Goal: Task Accomplishment & Management: Use online tool/utility

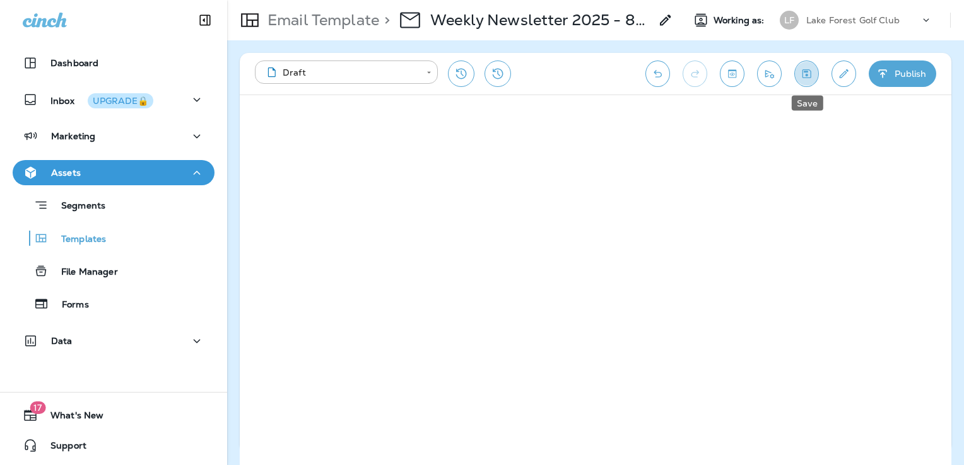
click at [805, 73] on icon "Save" at bounding box center [806, 73] width 13 height 13
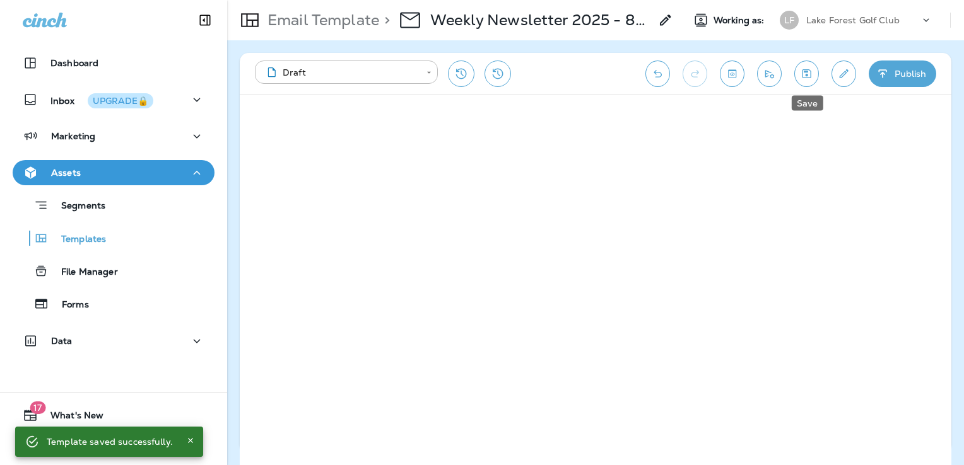
click at [812, 73] on icon "Save" at bounding box center [806, 73] width 13 height 13
click at [813, 70] on button "Save" at bounding box center [806, 74] width 25 height 26
click at [842, 73] on icon "Edit details" at bounding box center [843, 73] width 9 height 9
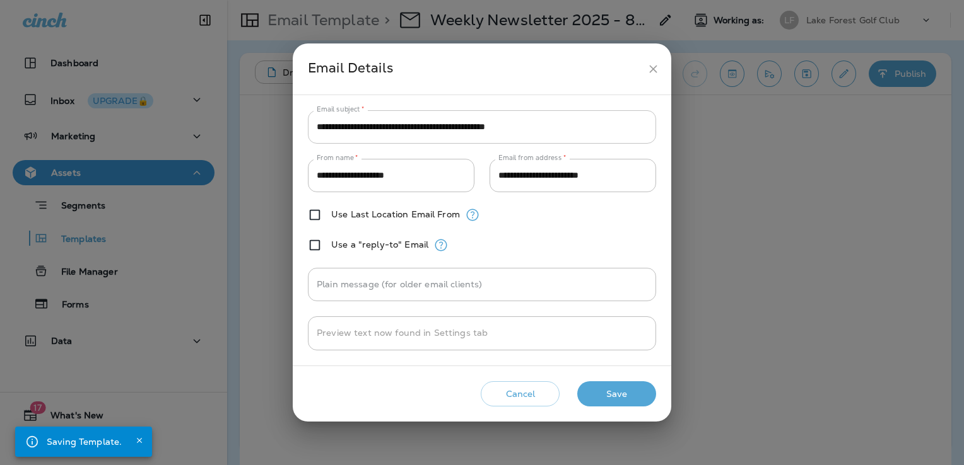
click at [587, 125] on input "**********" at bounding box center [482, 126] width 348 height 33
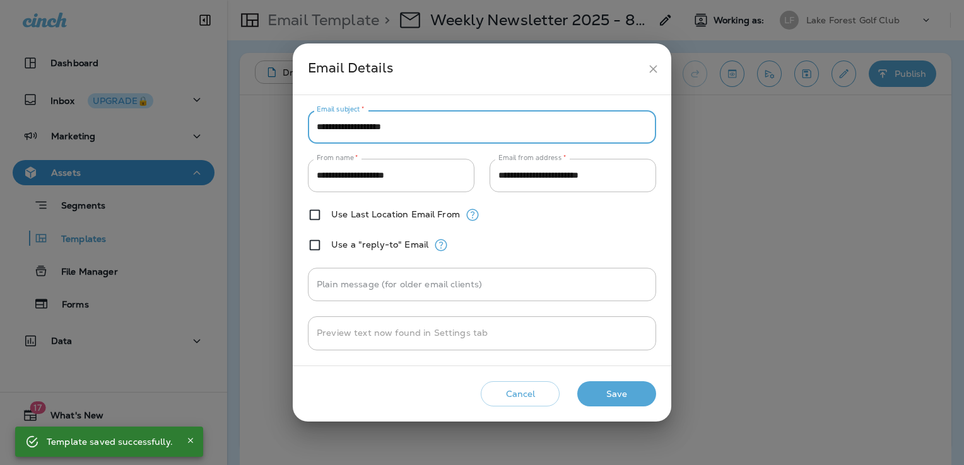
type input "**********"
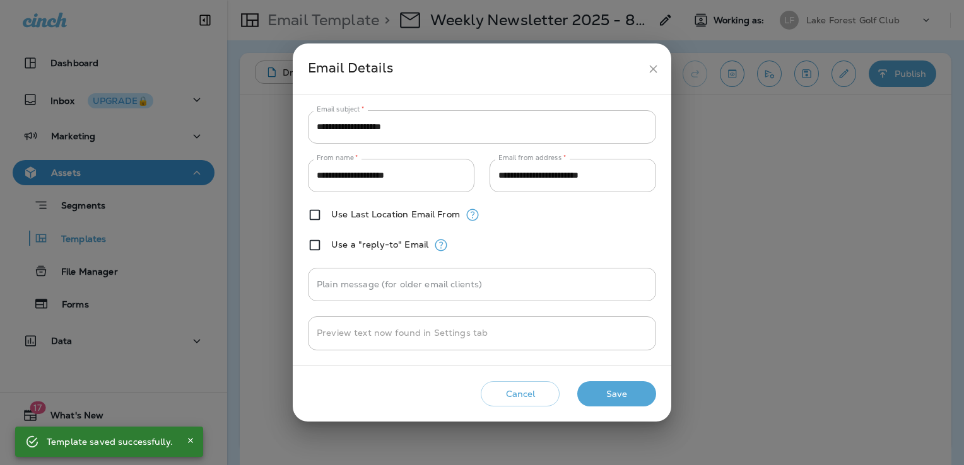
click at [650, 394] on button "Save" at bounding box center [616, 395] width 79 height 26
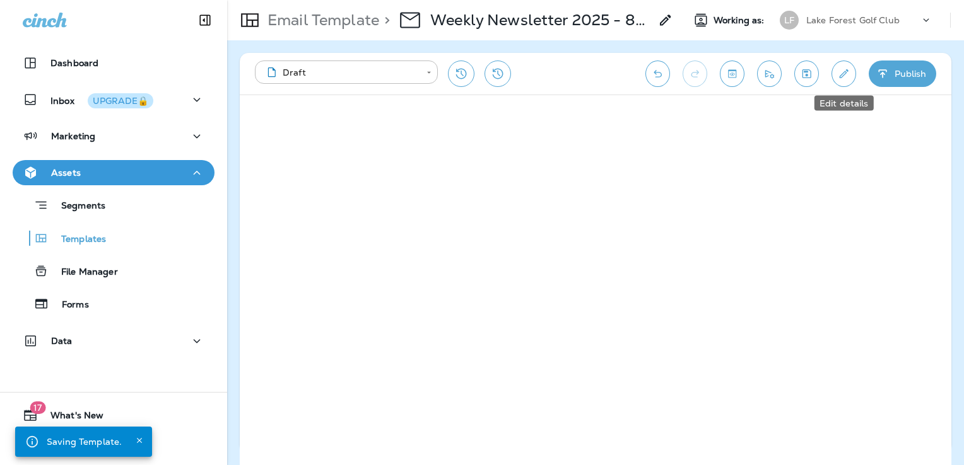
click at [853, 74] on button "Edit details" at bounding box center [843, 74] width 25 height 26
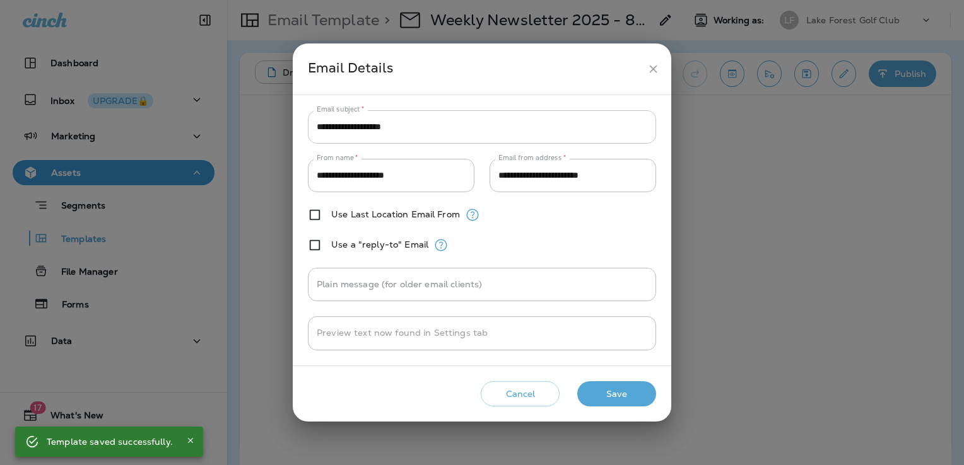
click at [522, 130] on input "**********" at bounding box center [482, 126] width 348 height 33
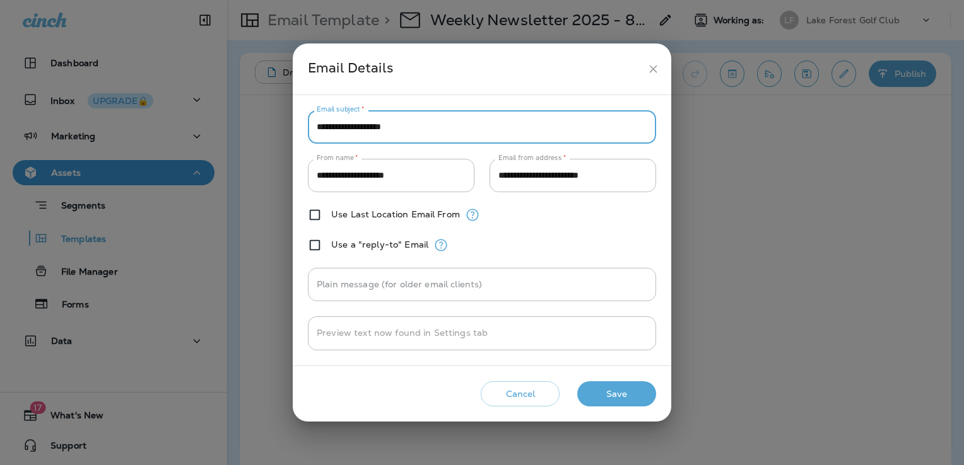
click at [442, 128] on input "**********" at bounding box center [482, 126] width 348 height 33
type input "**********"
click at [631, 395] on button "Save" at bounding box center [616, 395] width 79 height 26
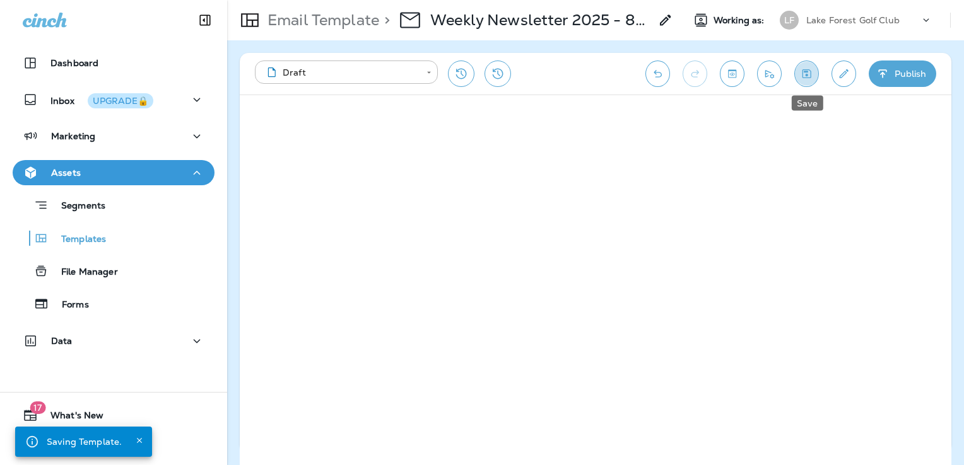
click at [811, 75] on icon "Save" at bounding box center [806, 73] width 13 height 13
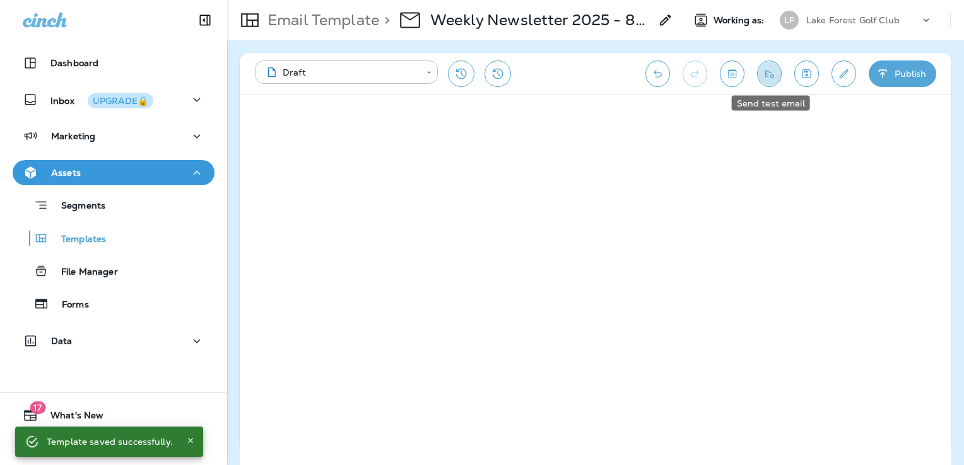
click at [777, 71] on button "Send test email" at bounding box center [769, 74] width 25 height 26
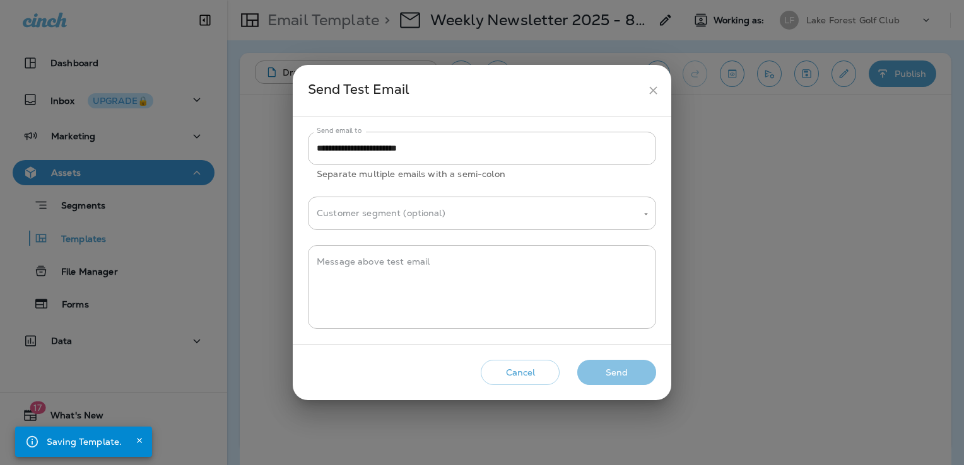
click at [635, 368] on button "Send" at bounding box center [616, 373] width 79 height 26
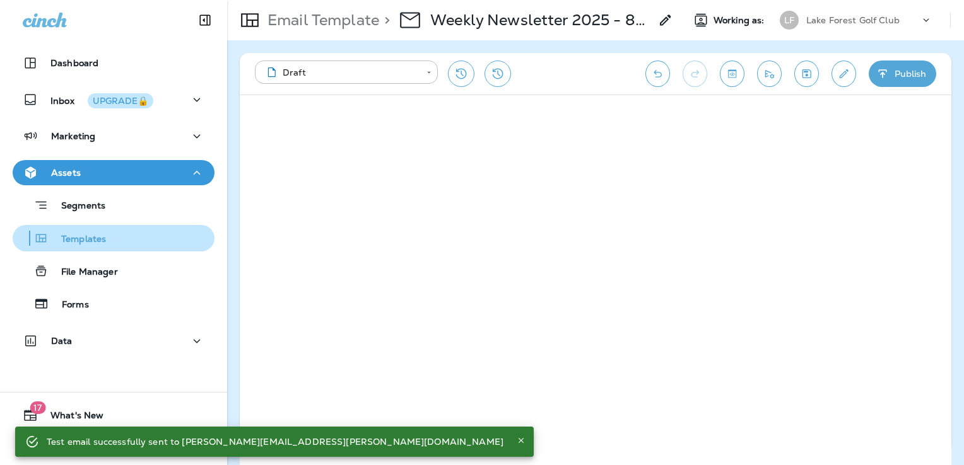
click at [91, 238] on p "Templates" at bounding box center [77, 240] width 57 height 12
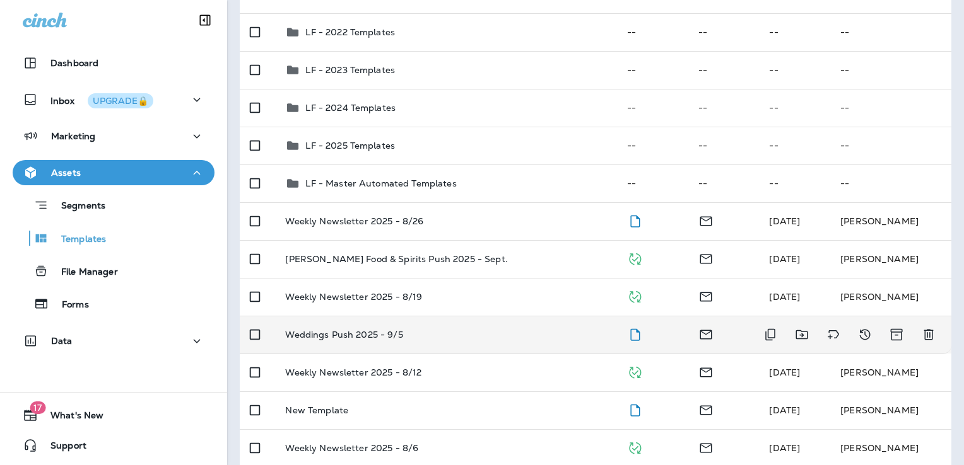
scroll to position [204, 0]
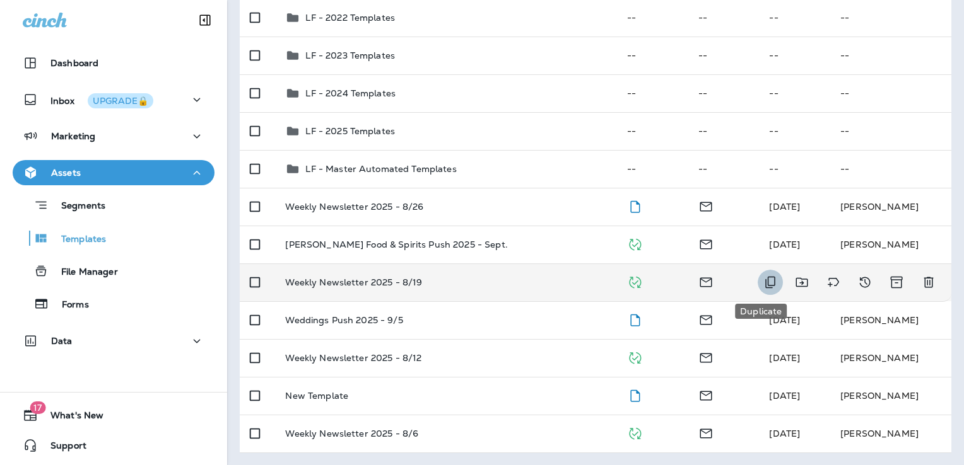
click at [762, 280] on icon "Duplicate" at bounding box center [769, 282] width 15 height 15
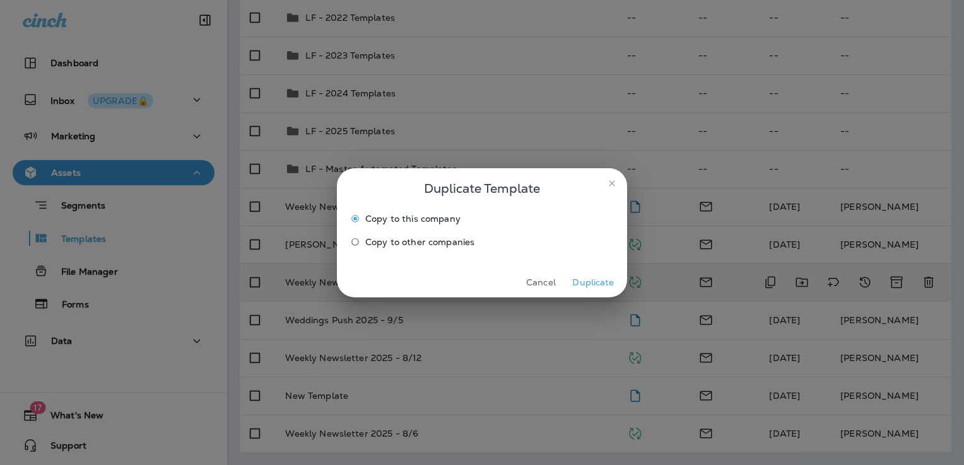
click at [608, 184] on icon "close" at bounding box center [612, 183] width 10 height 10
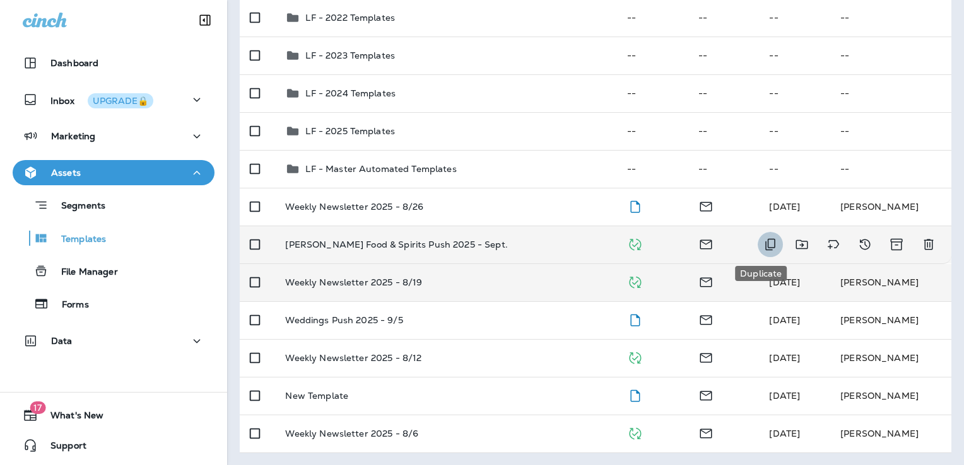
click at [757, 246] on button "Duplicate" at bounding box center [769, 244] width 25 height 25
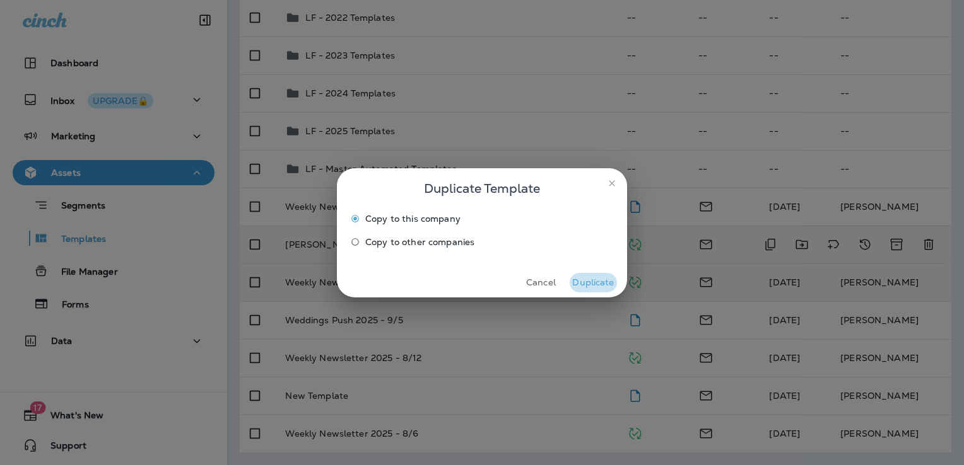
click at [590, 281] on button "Duplicate" at bounding box center [592, 283] width 47 height 20
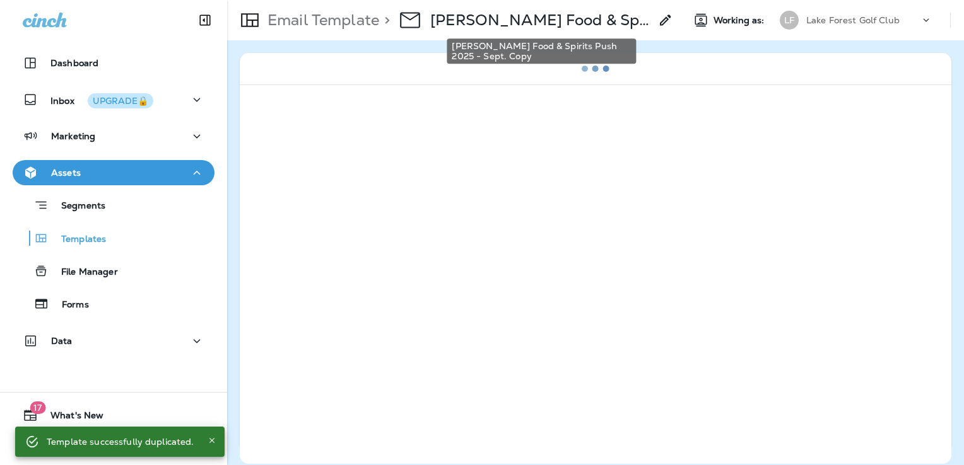
click at [547, 21] on p "[PERSON_NAME] Food & Spirits Push 2025 - Sept. Copy" at bounding box center [540, 20] width 220 height 19
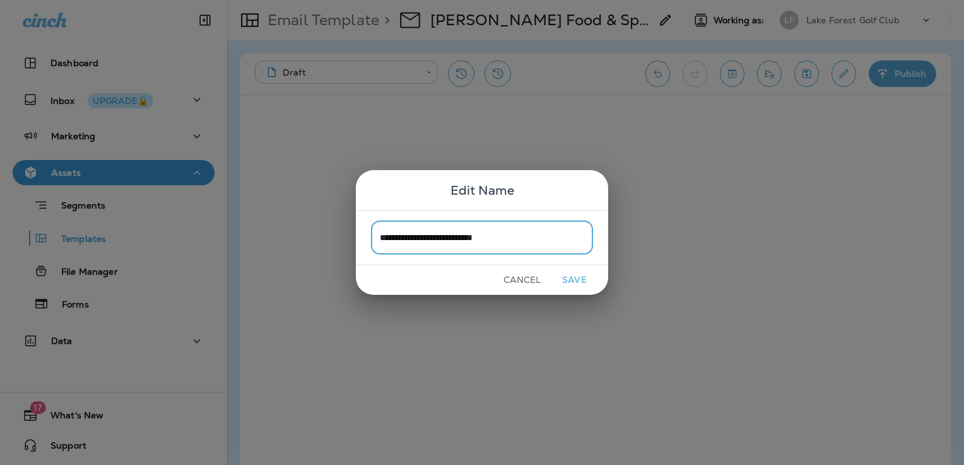
type input "**********"
click at [587, 273] on button "Save" at bounding box center [574, 281] width 47 height 20
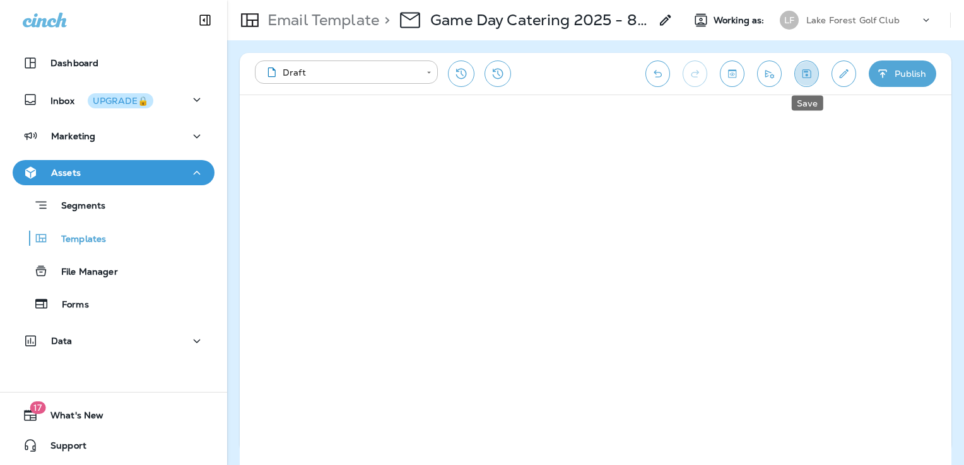
click at [812, 74] on icon "Save" at bounding box center [806, 73] width 13 height 13
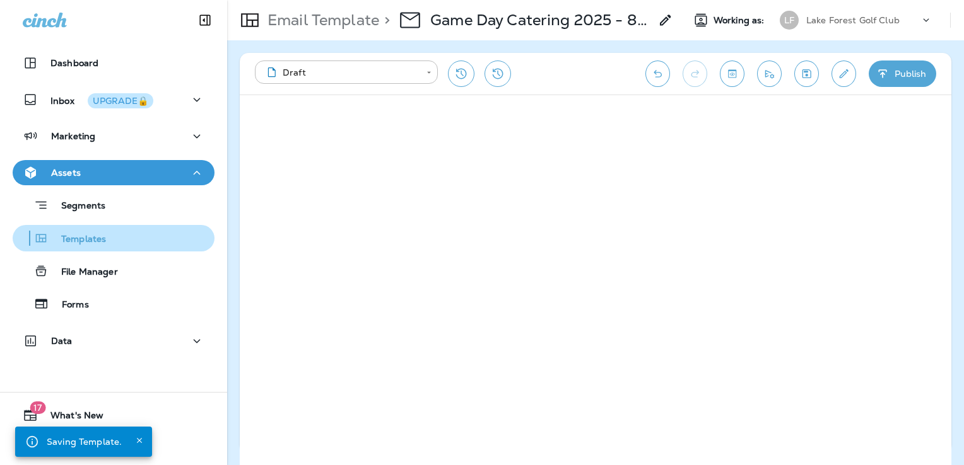
click at [112, 244] on div "Templates" at bounding box center [114, 238] width 192 height 19
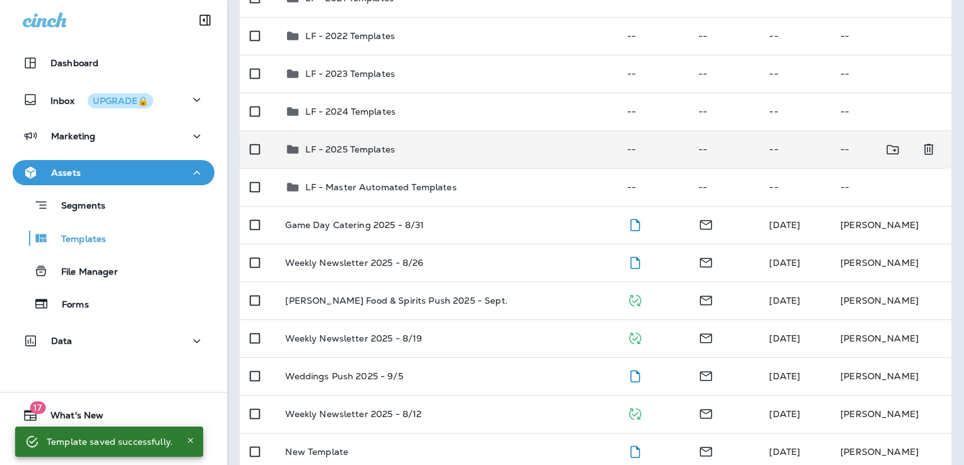
scroll to position [189, 0]
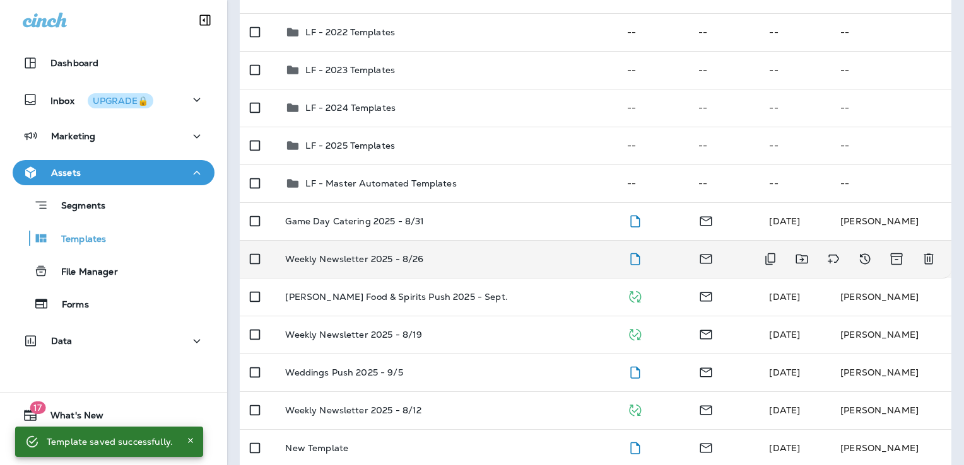
click at [497, 266] on td "Weekly Newsletter 2025 - 8/26" at bounding box center [445, 259] width 341 height 38
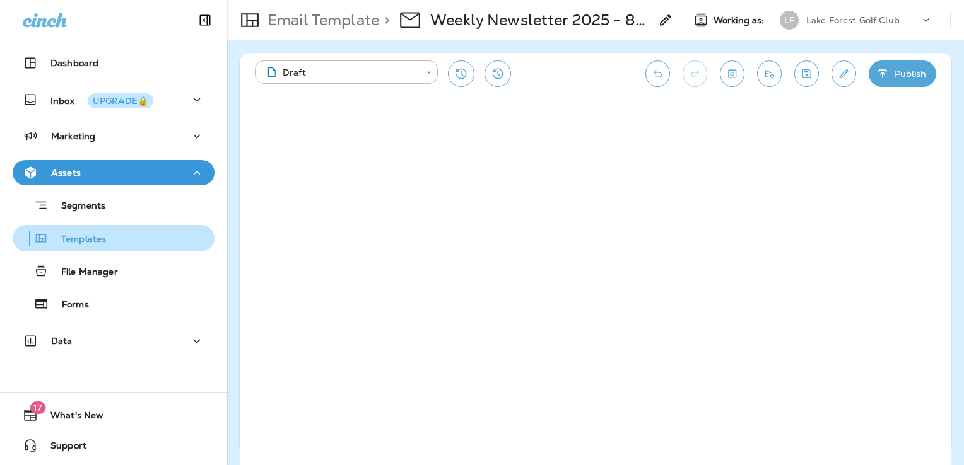
click at [91, 231] on div "Templates" at bounding box center [62, 238] width 88 height 19
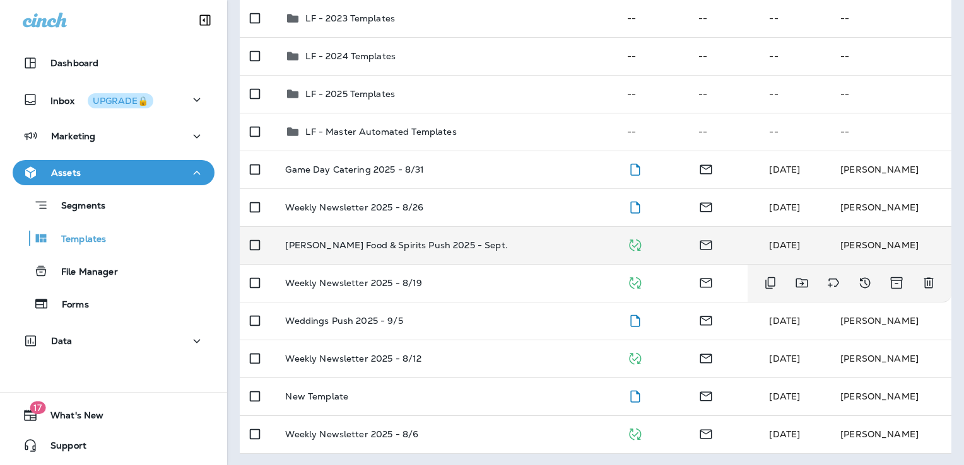
scroll to position [242, 0]
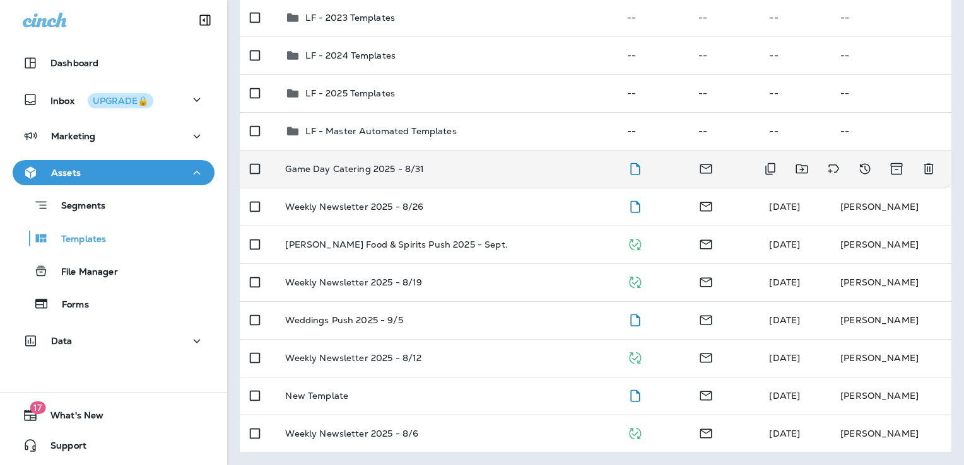
click at [518, 170] on div "Game Day Catering 2025 - 8/31" at bounding box center [445, 169] width 321 height 10
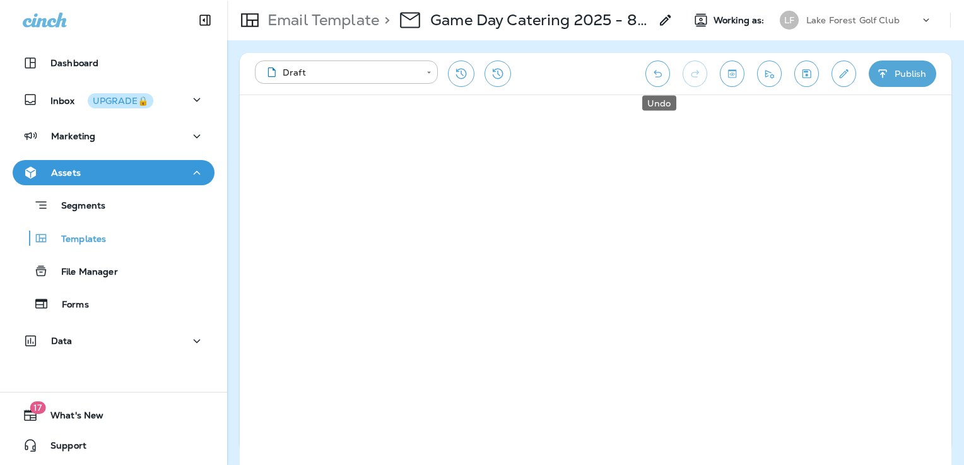
click at [652, 79] on button "Undo" at bounding box center [657, 74] width 25 height 26
click at [810, 71] on icon "Save" at bounding box center [806, 73] width 9 height 9
click at [848, 72] on icon "Edit details" at bounding box center [843, 73] width 13 height 13
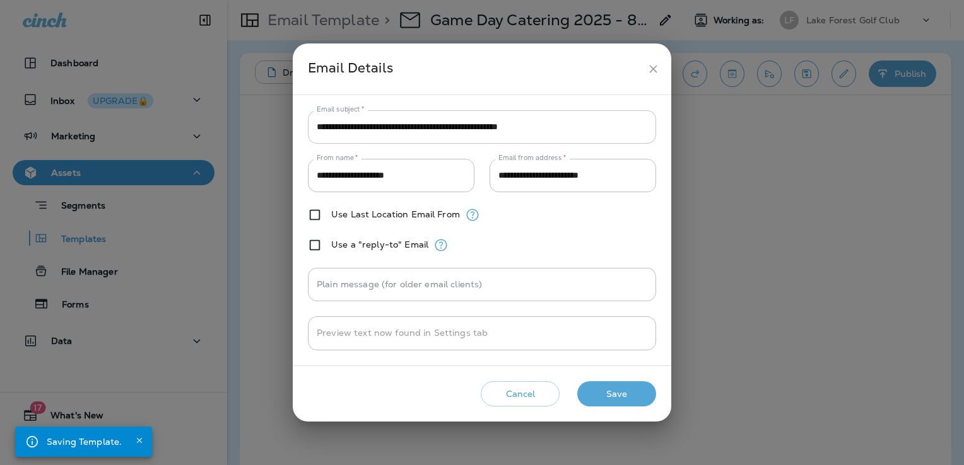
click at [460, 128] on input "**********" at bounding box center [482, 126] width 348 height 33
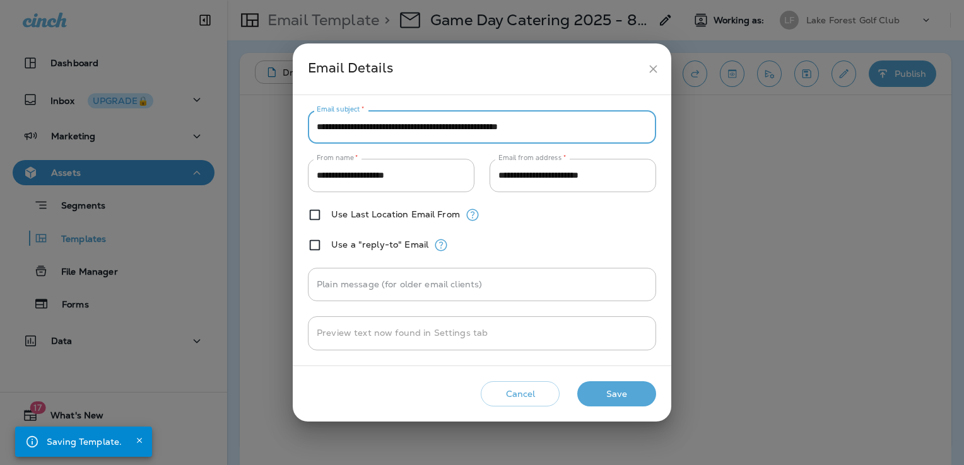
click at [460, 128] on input "**********" at bounding box center [482, 126] width 348 height 33
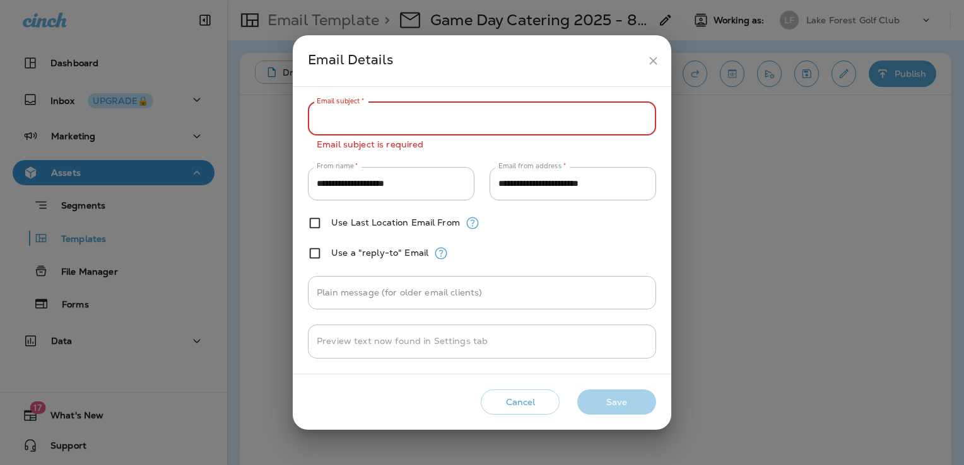
click at [483, 110] on input "Email subject   *" at bounding box center [482, 118] width 348 height 33
paste input "**********"
type input "**********"
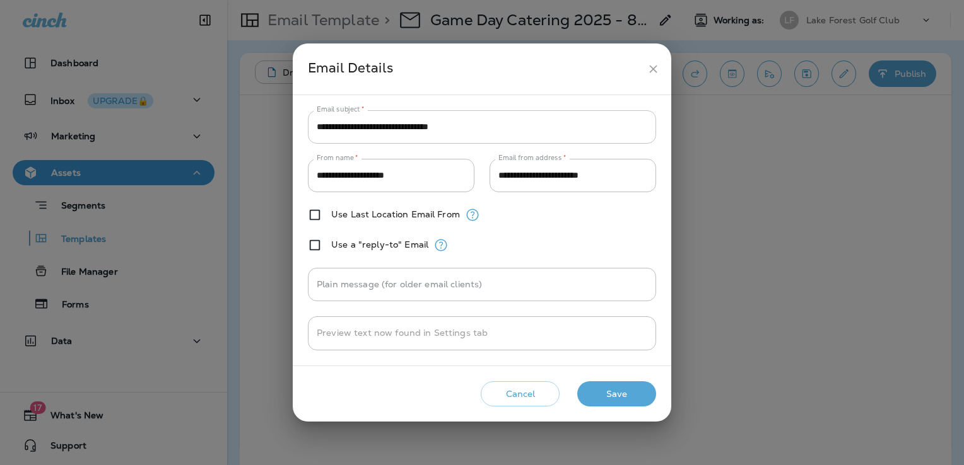
click at [494, 130] on input "**********" at bounding box center [482, 126] width 348 height 33
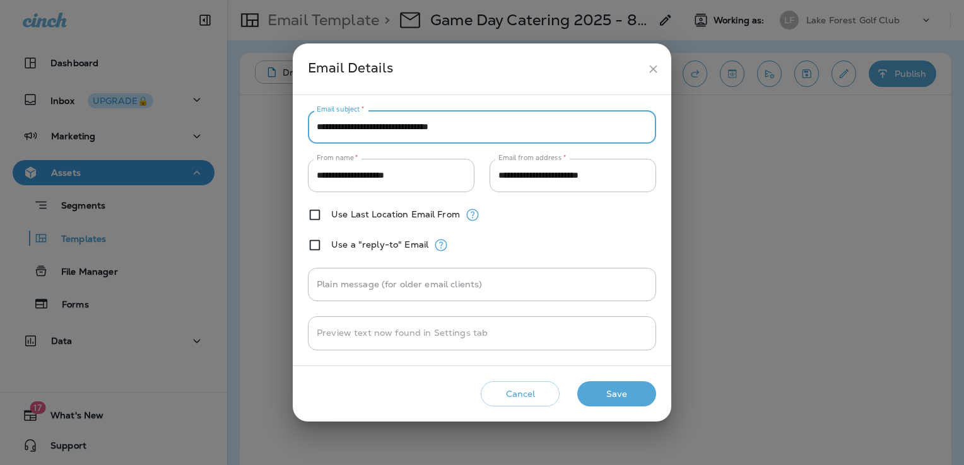
click at [494, 130] on input "**********" at bounding box center [482, 126] width 348 height 33
paste input "**********"
type input "**********"
click at [632, 387] on button "Save" at bounding box center [616, 395] width 79 height 26
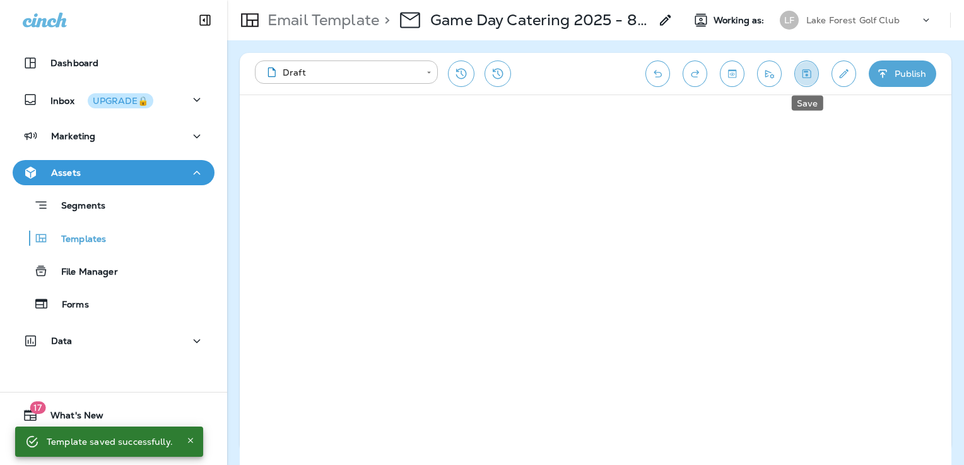
click at [811, 76] on icon "Save" at bounding box center [806, 73] width 13 height 13
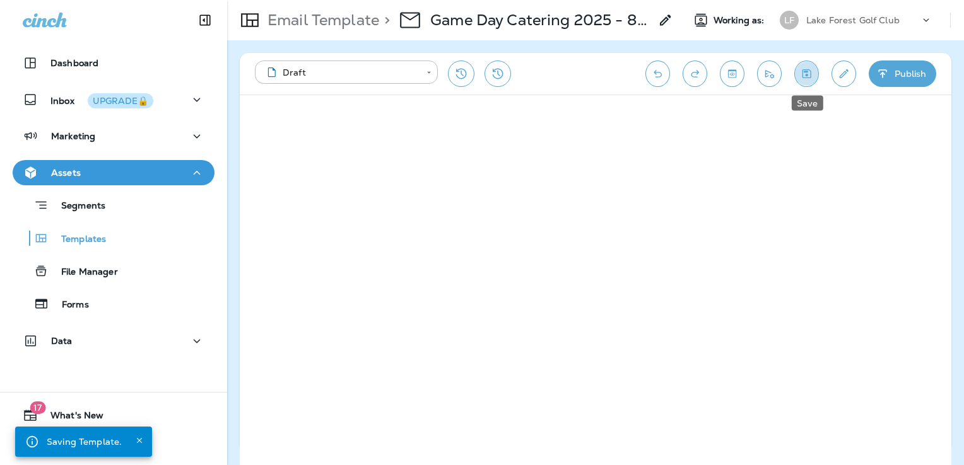
click at [806, 73] on icon "Save" at bounding box center [806, 73] width 13 height 13
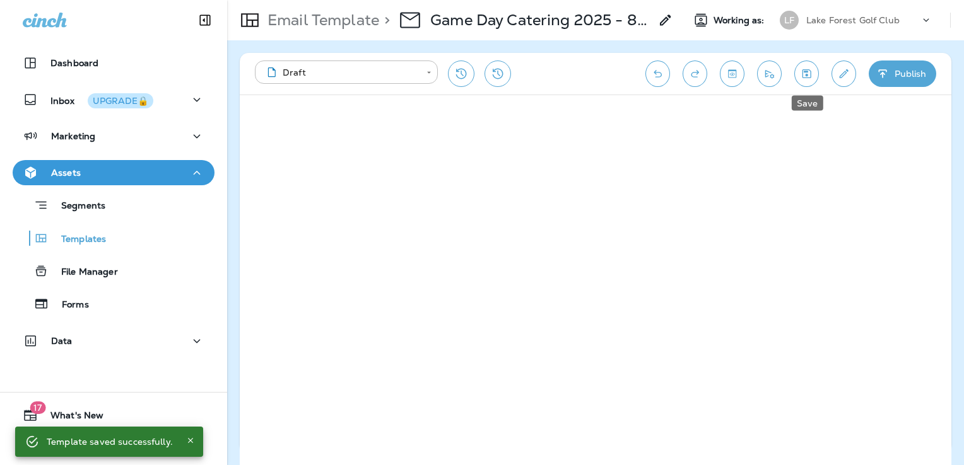
click at [808, 73] on icon "Save" at bounding box center [806, 73] width 13 height 13
click at [757, 68] on button "Send test email" at bounding box center [769, 74] width 25 height 26
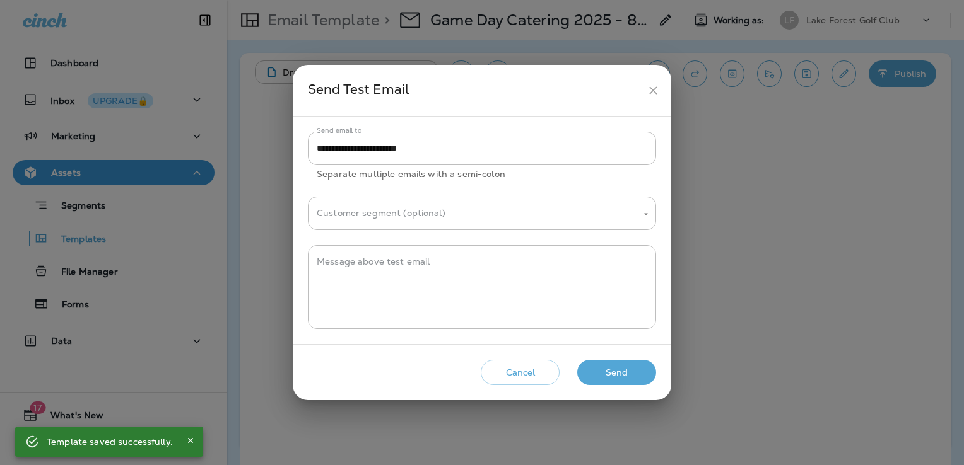
click at [617, 378] on button "Send" at bounding box center [616, 373] width 79 height 26
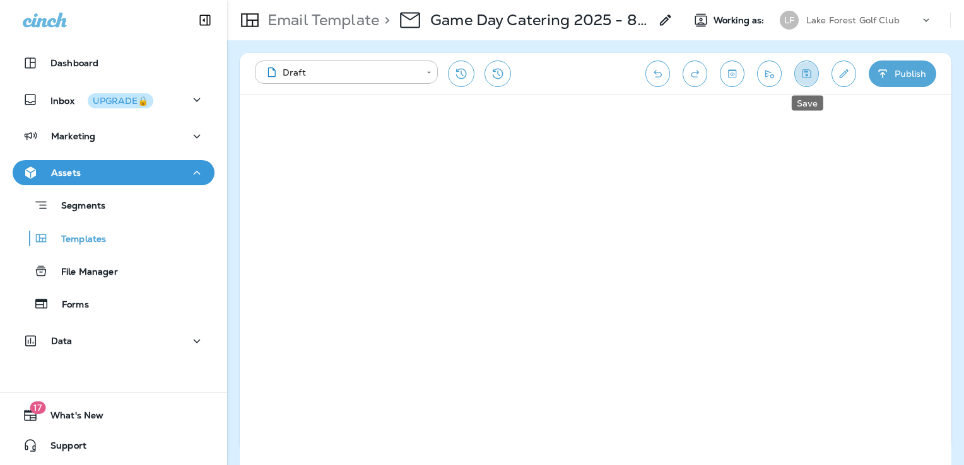
click at [810, 76] on icon "Save" at bounding box center [806, 73] width 9 height 9
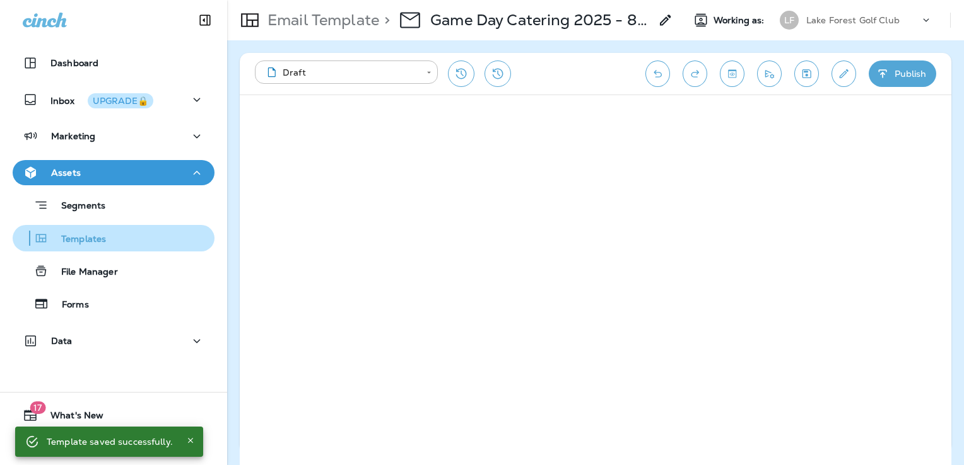
click at [131, 239] on div "Templates" at bounding box center [114, 238] width 192 height 19
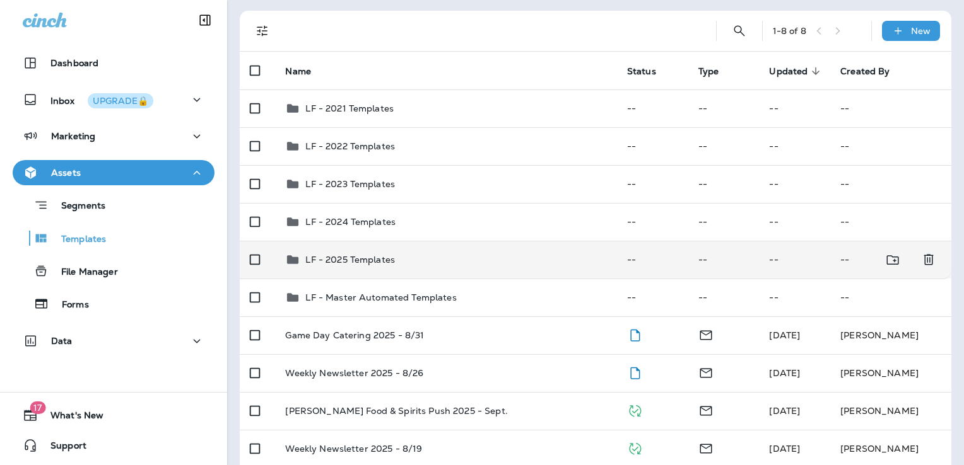
scroll to position [189, 0]
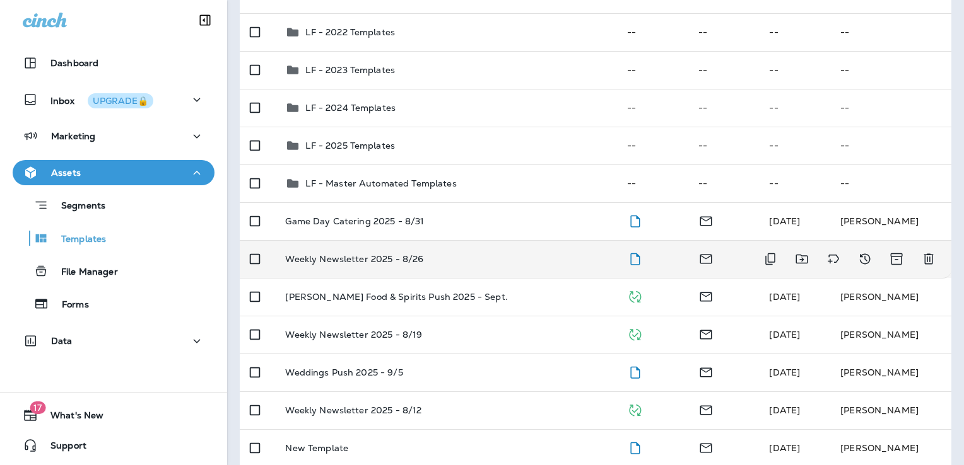
click at [524, 261] on div "Weekly Newsletter 2025 - 8/26" at bounding box center [445, 259] width 321 height 10
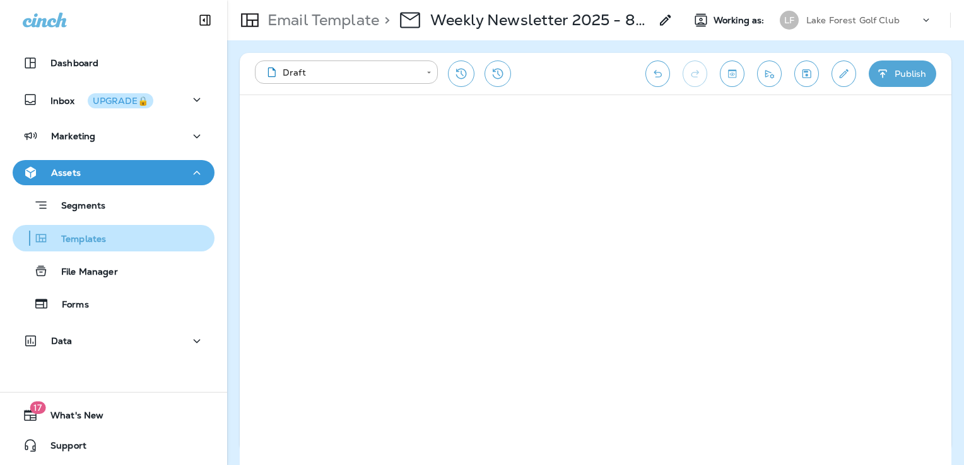
click at [114, 238] on div "Templates" at bounding box center [114, 238] width 192 height 19
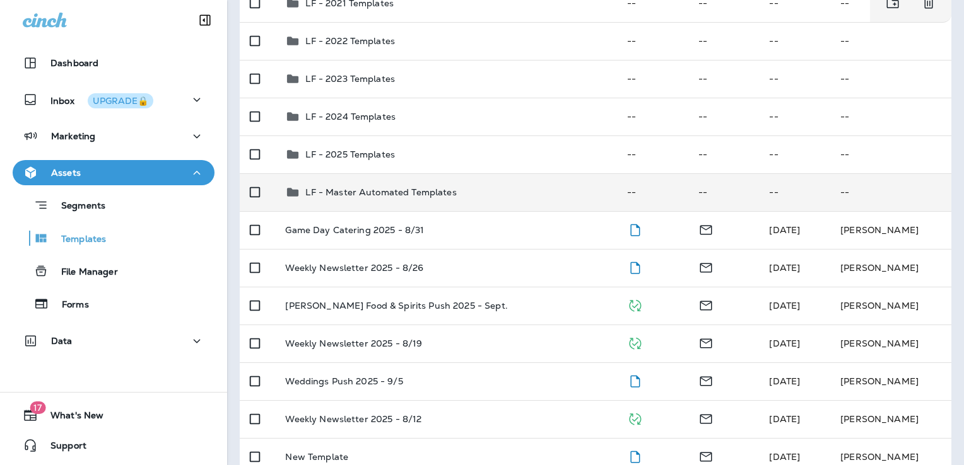
scroll to position [189, 0]
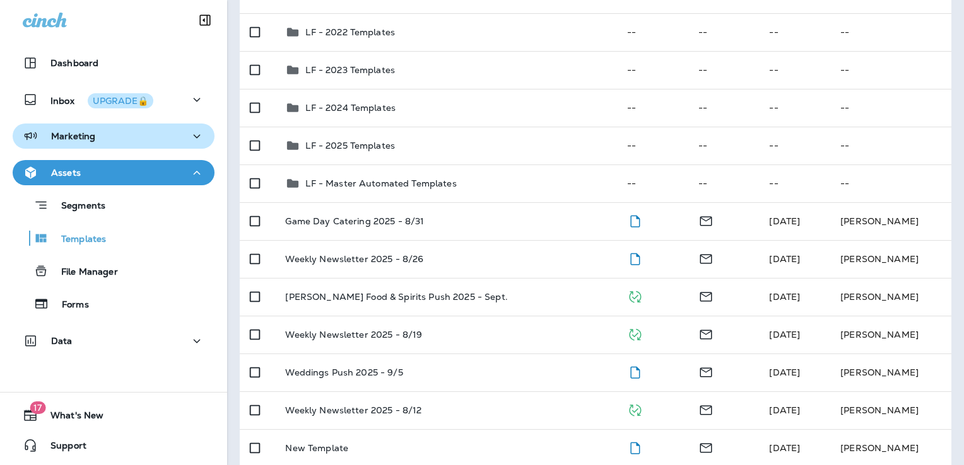
click at [125, 140] on div "Marketing" at bounding box center [114, 137] width 182 height 16
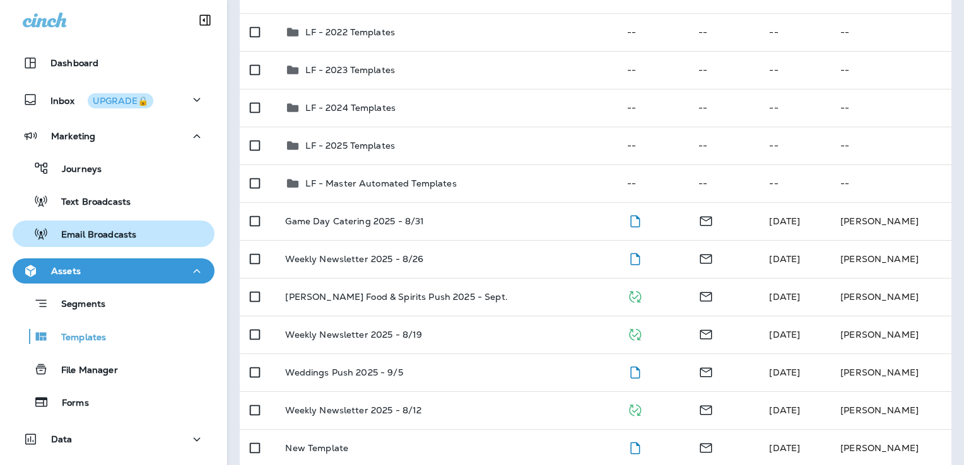
click at [134, 238] on p "Email Broadcasts" at bounding box center [93, 236] width 88 height 12
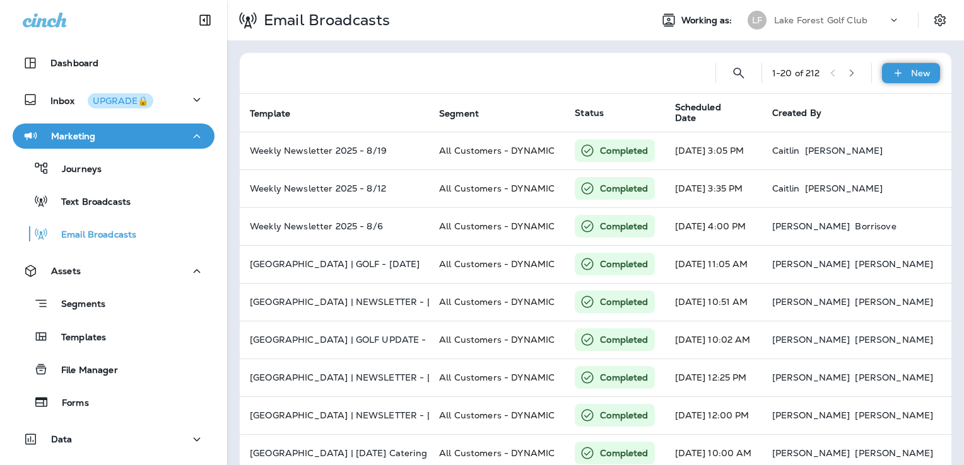
click at [891, 71] on icon at bounding box center [897, 73] width 13 height 13
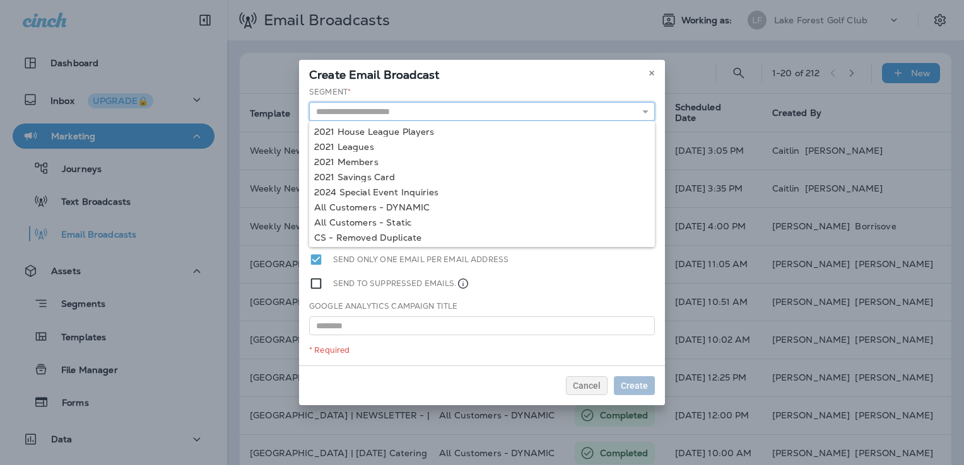
click at [439, 114] on input "text" at bounding box center [482, 111] width 346 height 19
type input "**********"
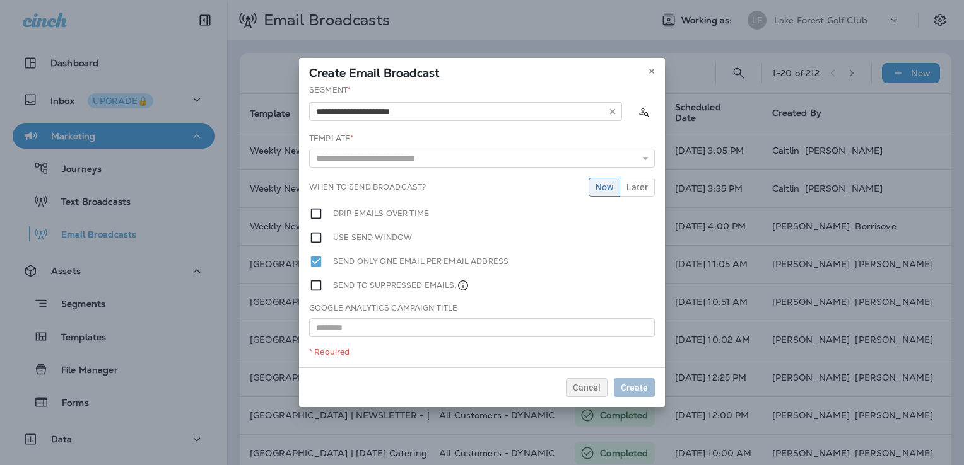
click at [421, 207] on div "**********" at bounding box center [482, 225] width 366 height 283
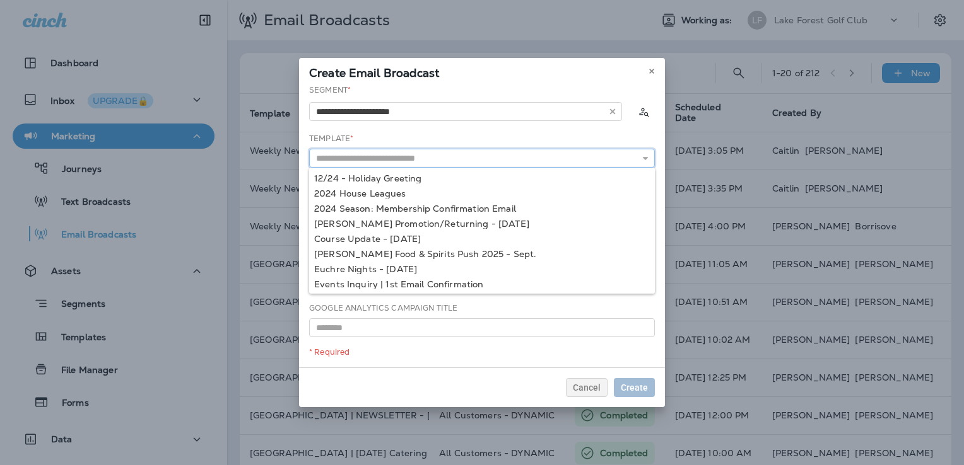
click at [412, 158] on input "text" at bounding box center [482, 158] width 346 height 19
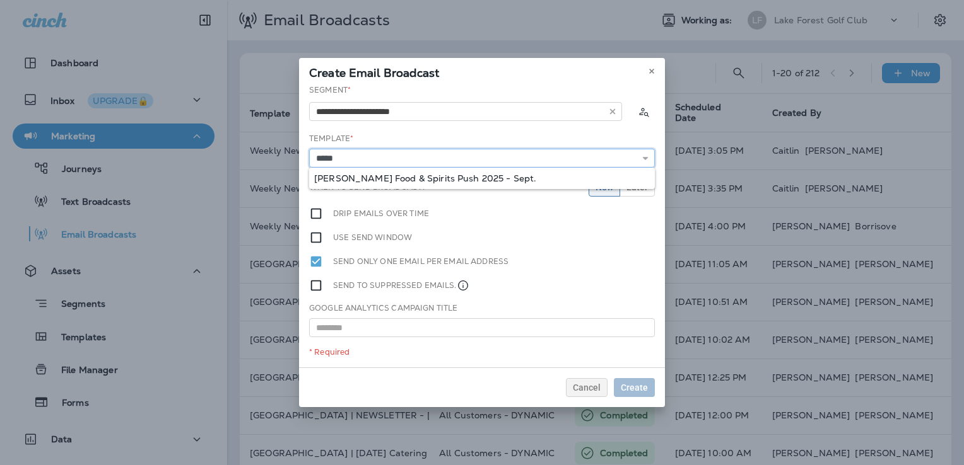
type input "**********"
click at [419, 180] on div "**********" at bounding box center [482, 225] width 366 height 283
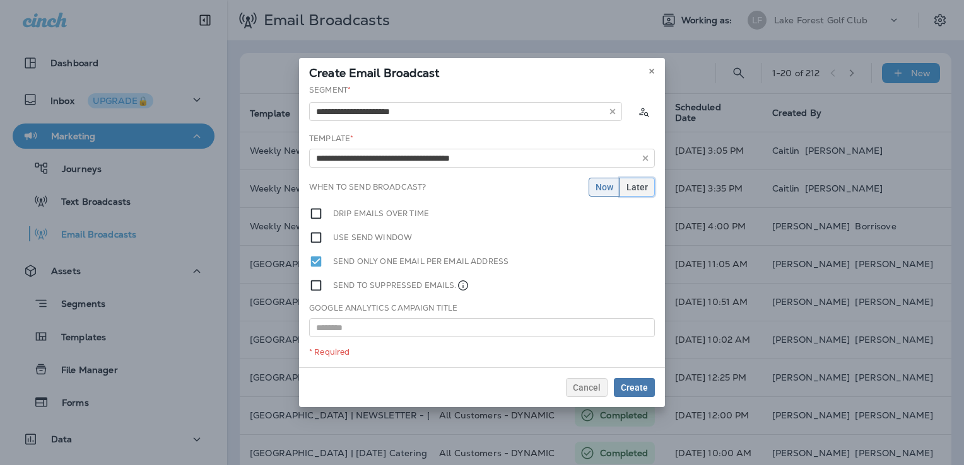
click at [626, 188] on button "Later" at bounding box center [636, 187] width 35 height 19
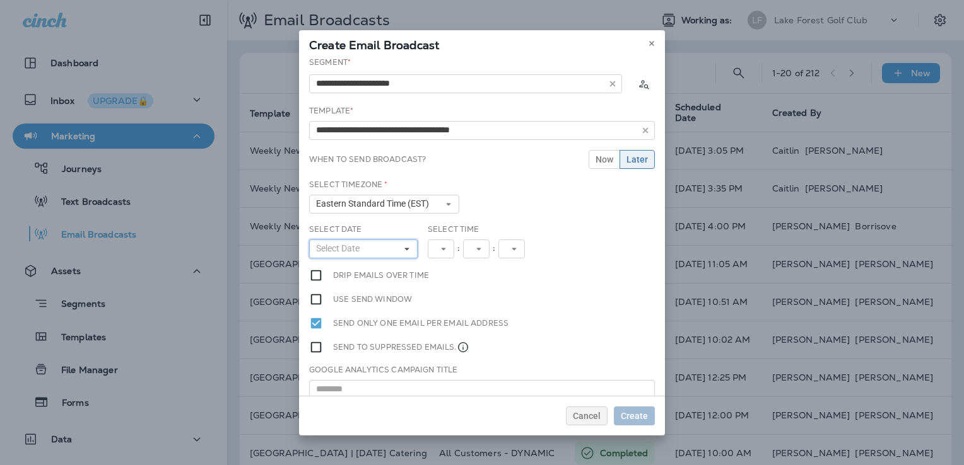
click at [390, 249] on button "Select Date" at bounding box center [363, 249] width 108 height 19
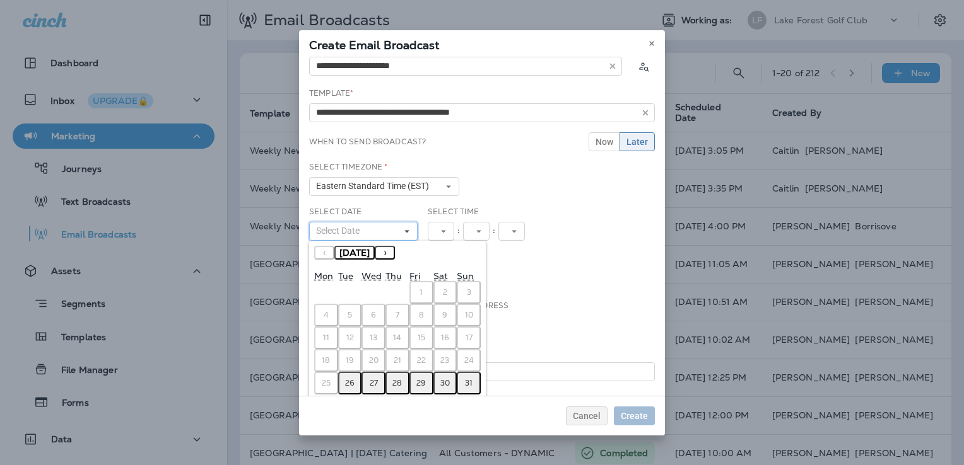
scroll to position [33, 0]
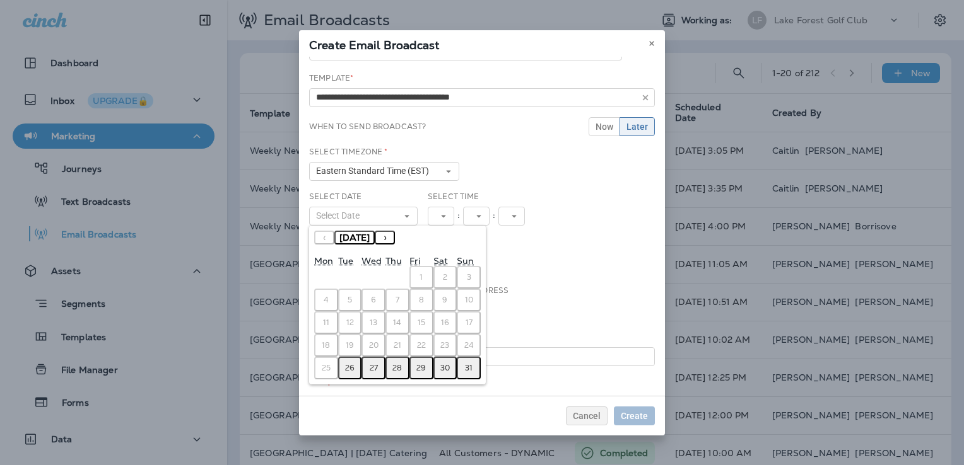
click at [395, 233] on button "›" at bounding box center [385, 238] width 20 height 14
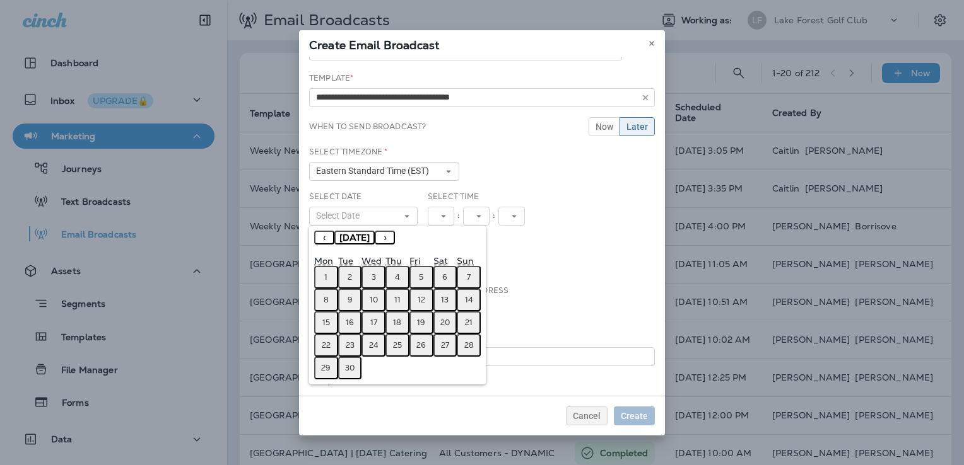
click at [323, 322] on abbr "15" at bounding box center [326, 323] width 8 height 10
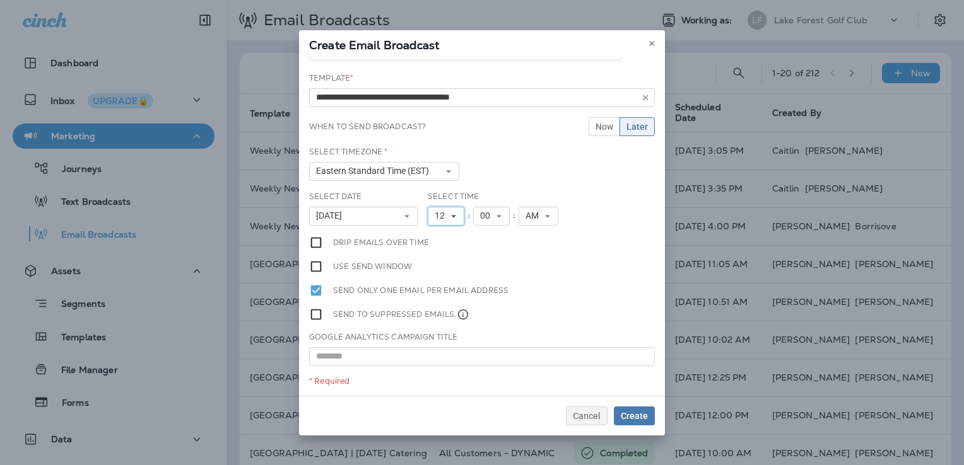
click at [443, 216] on span "12" at bounding box center [441, 216] width 15 height 11
click at [437, 358] on link "9" at bounding box center [446, 357] width 37 height 15
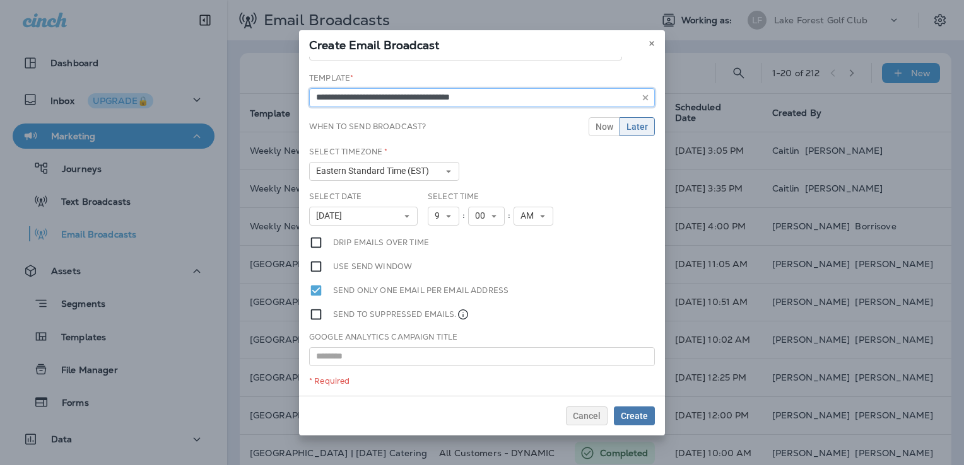
click at [404, 93] on input "**********" at bounding box center [482, 97] width 346 height 19
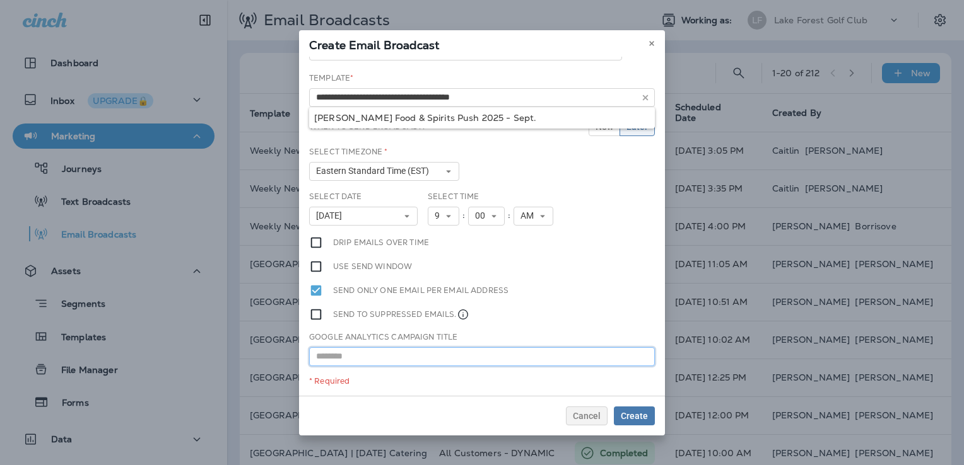
click at [400, 351] on input "text" at bounding box center [482, 356] width 346 height 19
paste input "**********"
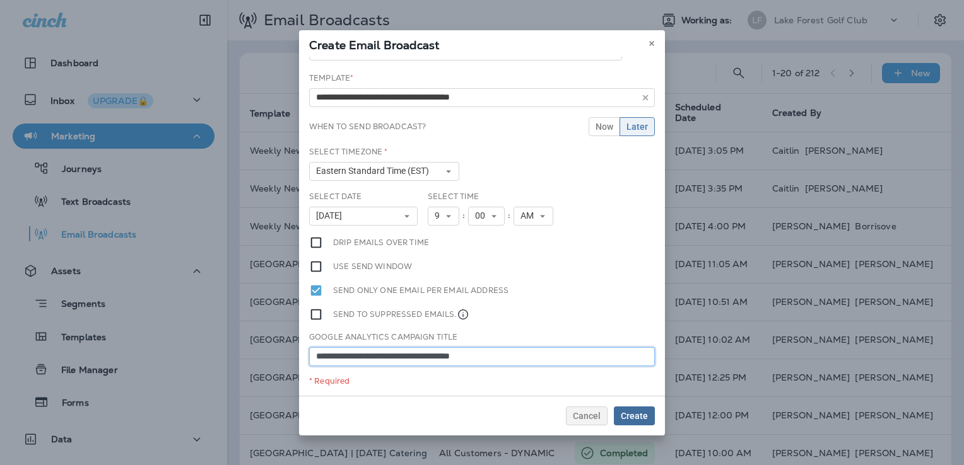
type input "**********"
click at [636, 413] on span "Create" at bounding box center [634, 416] width 27 height 9
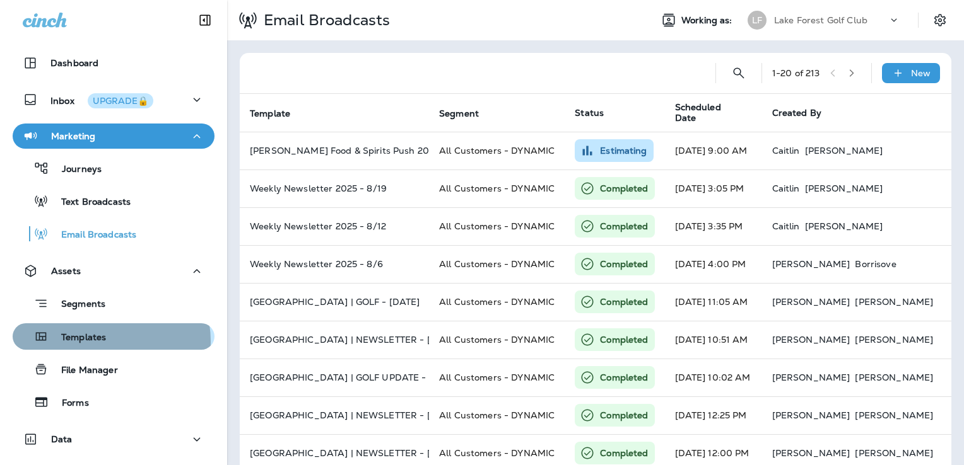
click at [98, 342] on p "Templates" at bounding box center [77, 338] width 57 height 12
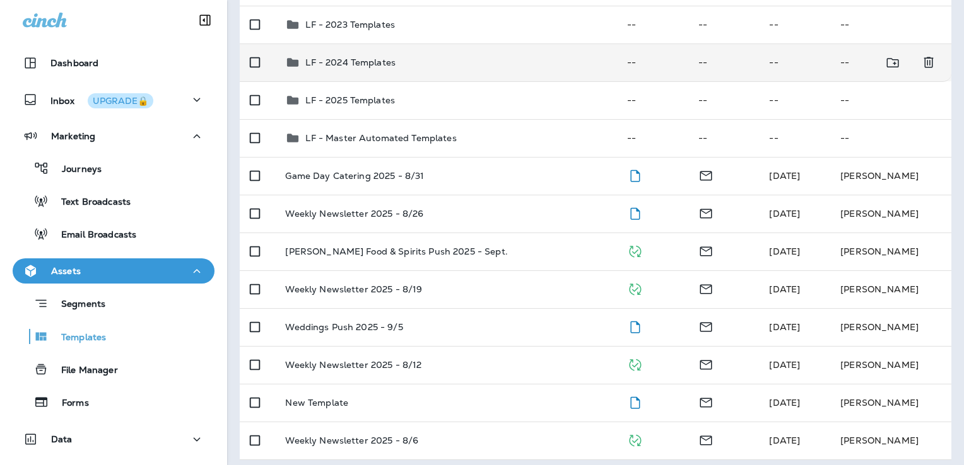
scroll to position [242, 0]
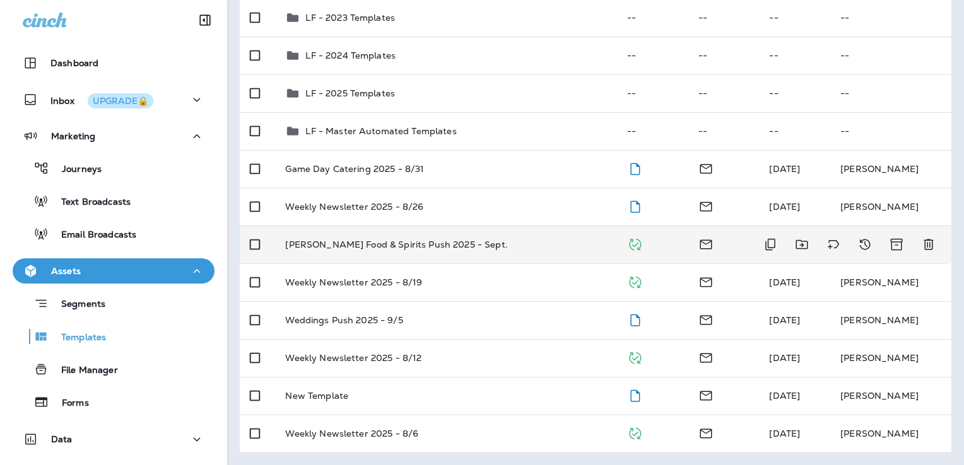
click at [520, 248] on div "[PERSON_NAME] Food & Spirits Push 2025 - Sept." at bounding box center [445, 245] width 321 height 10
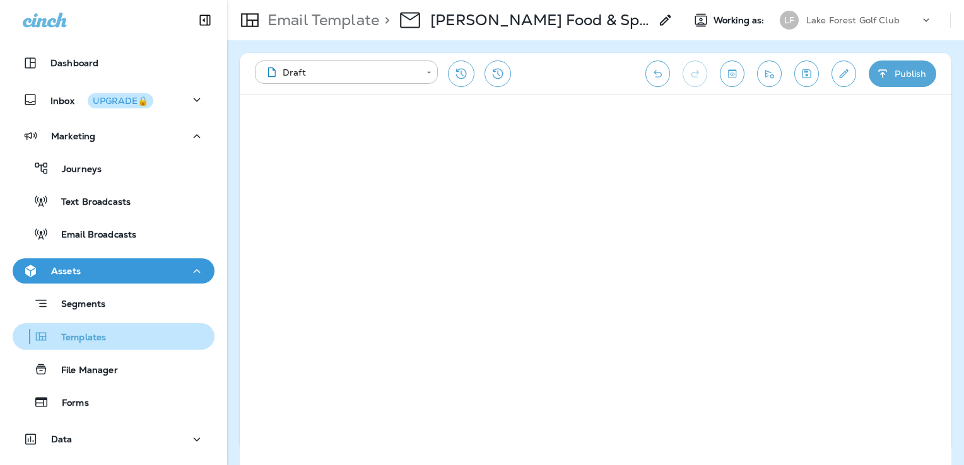
click at [102, 342] on p "Templates" at bounding box center [77, 338] width 57 height 12
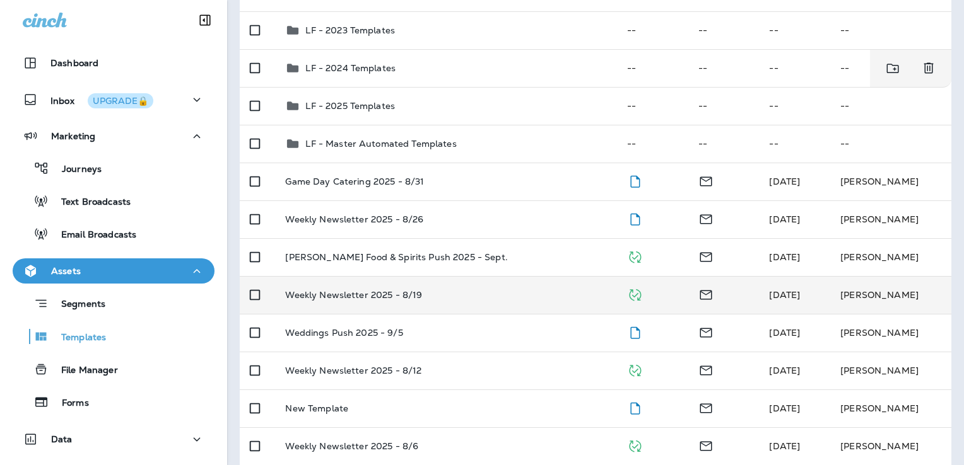
scroll to position [242, 0]
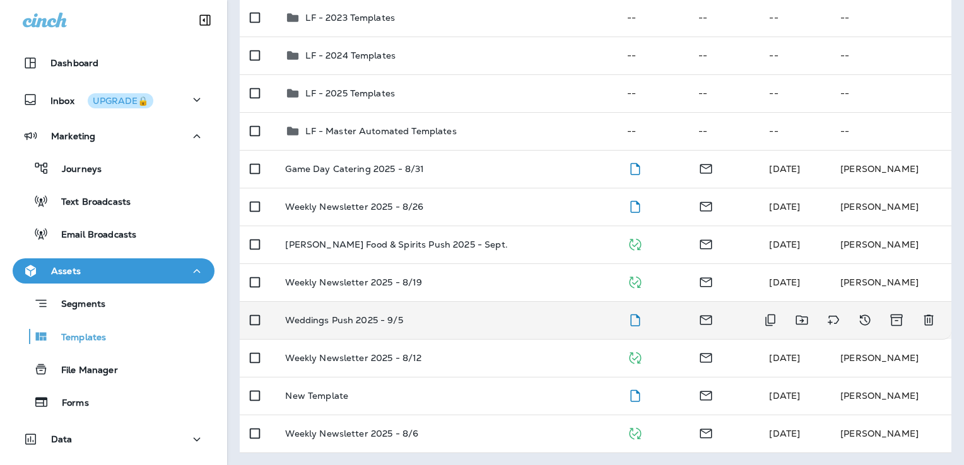
click at [502, 320] on div "Weddings Push 2025 - 9/5" at bounding box center [445, 320] width 321 height 10
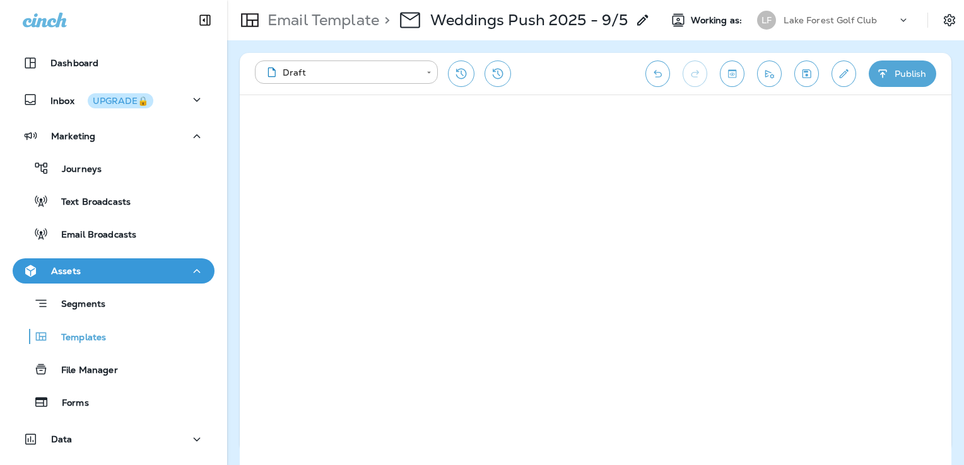
click at [810, 77] on icon "Save" at bounding box center [806, 73] width 13 height 13
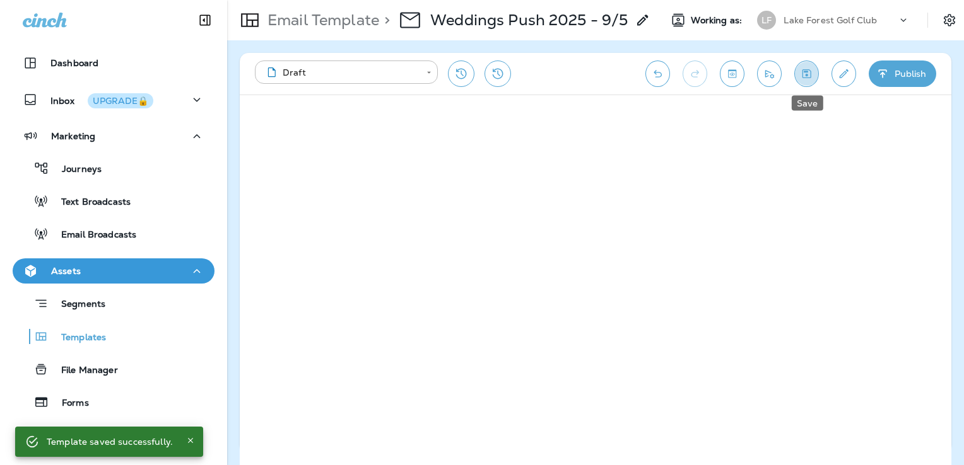
click at [815, 77] on button "Save" at bounding box center [806, 74] width 25 height 26
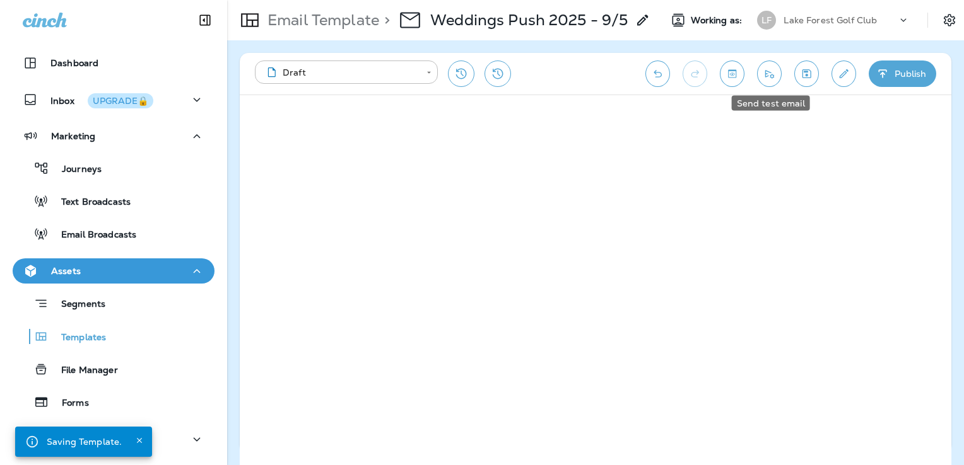
click at [764, 75] on icon "Send test email" at bounding box center [768, 73] width 13 height 13
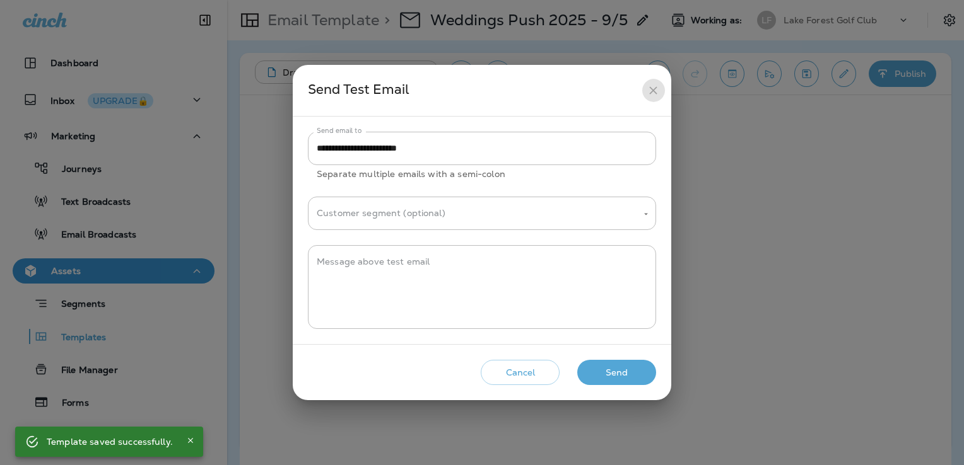
click at [658, 98] on button "close" at bounding box center [652, 90] width 23 height 23
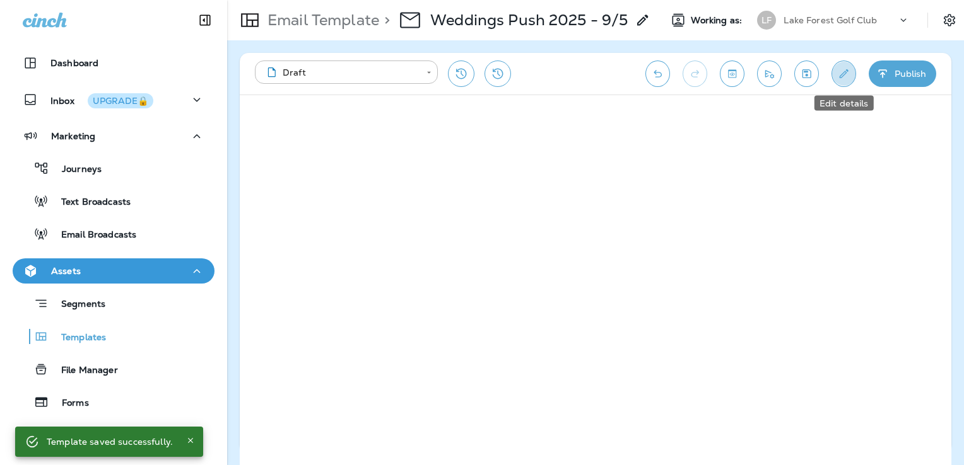
click at [832, 69] on button "Edit details" at bounding box center [843, 74] width 25 height 26
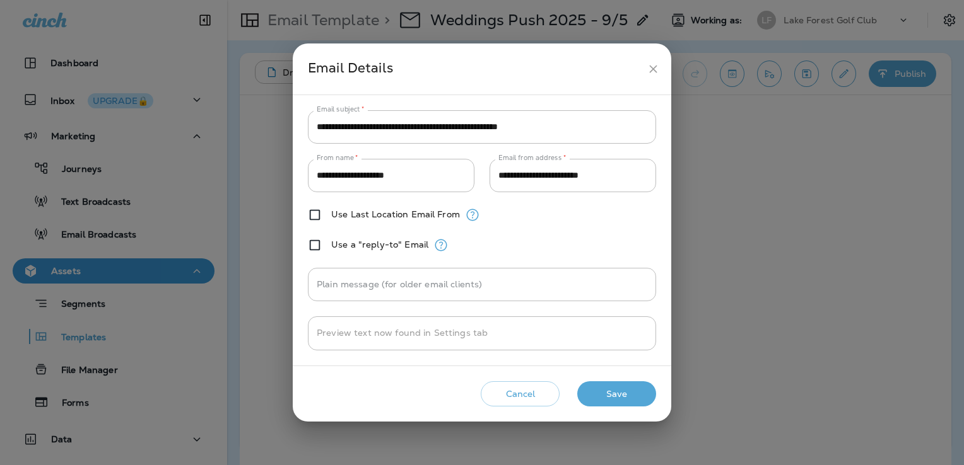
click at [649, 71] on icon "close" at bounding box center [652, 68] width 13 height 13
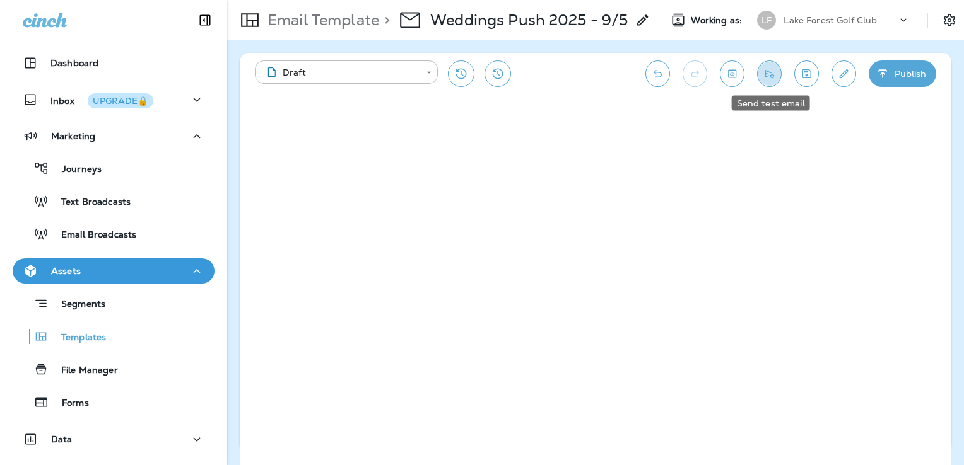
click at [773, 74] on icon "Send test email" at bounding box center [768, 73] width 13 height 13
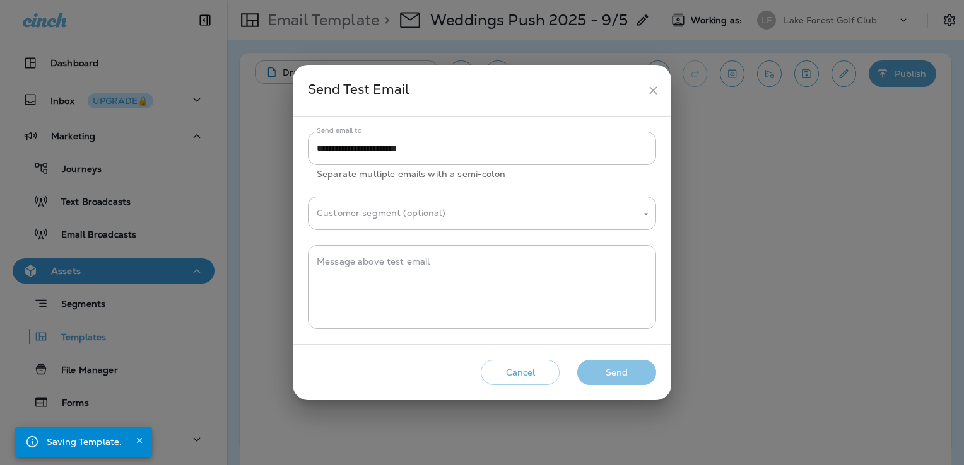
click at [639, 367] on button "Send" at bounding box center [616, 373] width 79 height 26
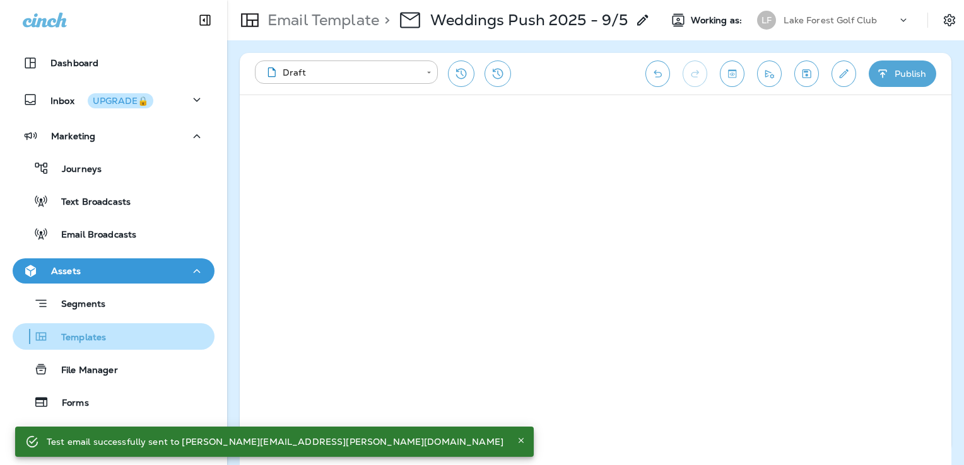
click at [95, 334] on p "Templates" at bounding box center [77, 338] width 57 height 12
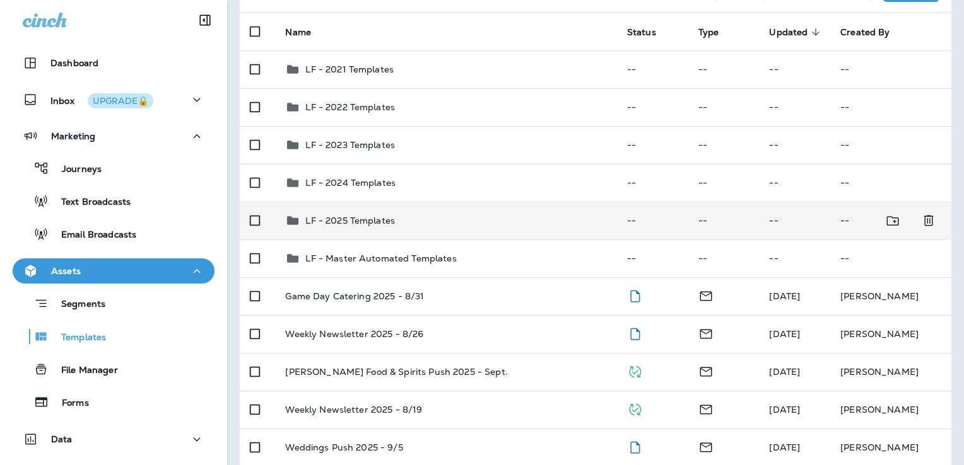
scroll to position [126, 0]
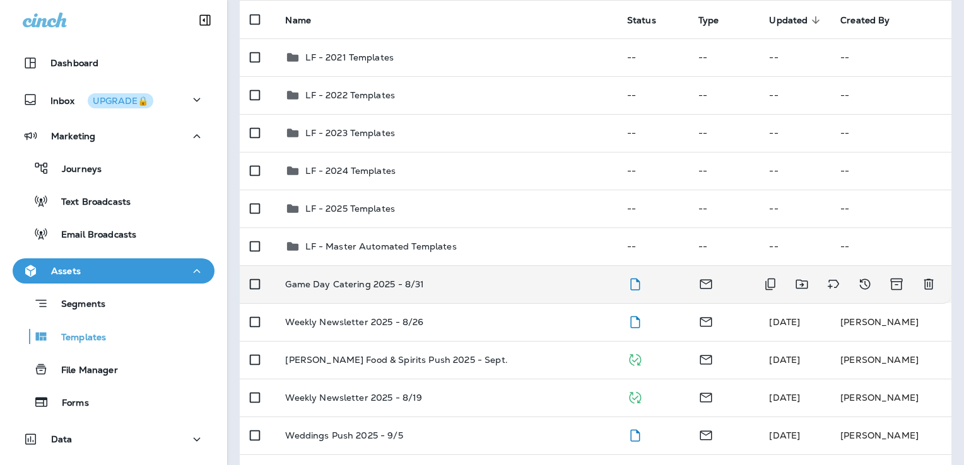
click at [479, 289] on div "Game Day Catering 2025 - 8/31" at bounding box center [445, 284] width 321 height 10
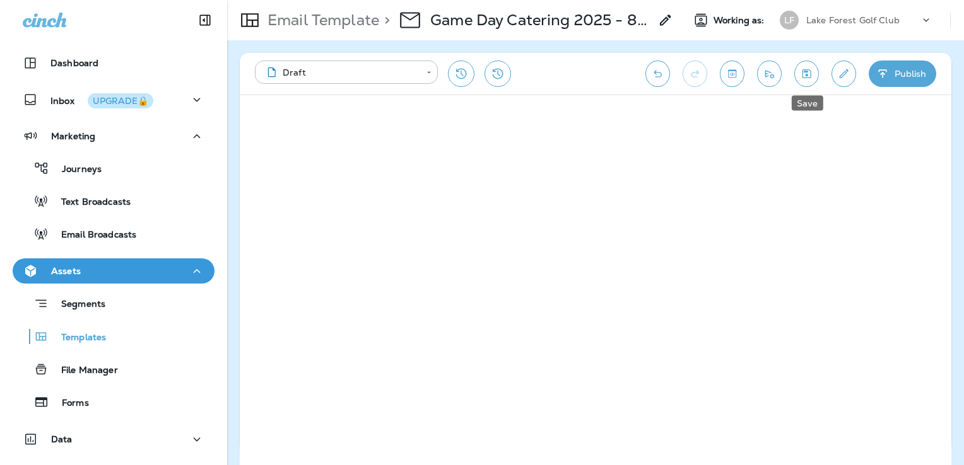
click at [811, 74] on icon "Save" at bounding box center [806, 73] width 13 height 13
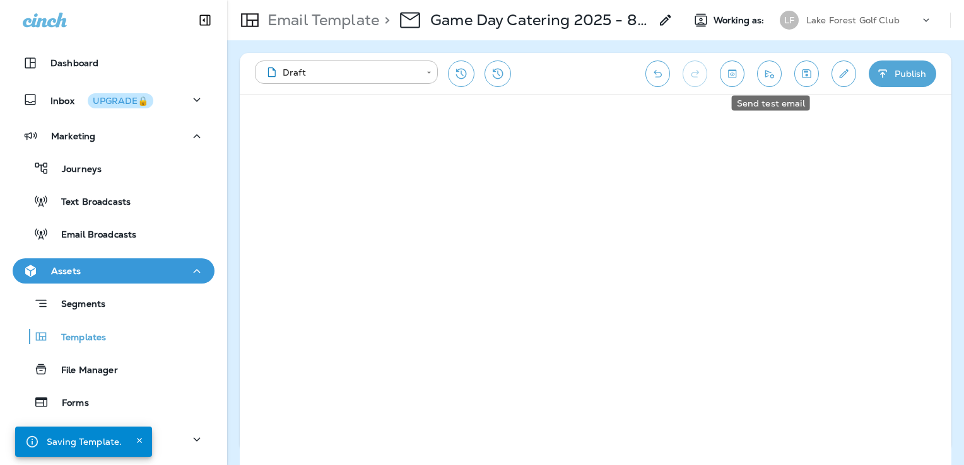
click at [771, 76] on icon "Send test email" at bounding box center [768, 73] width 13 height 13
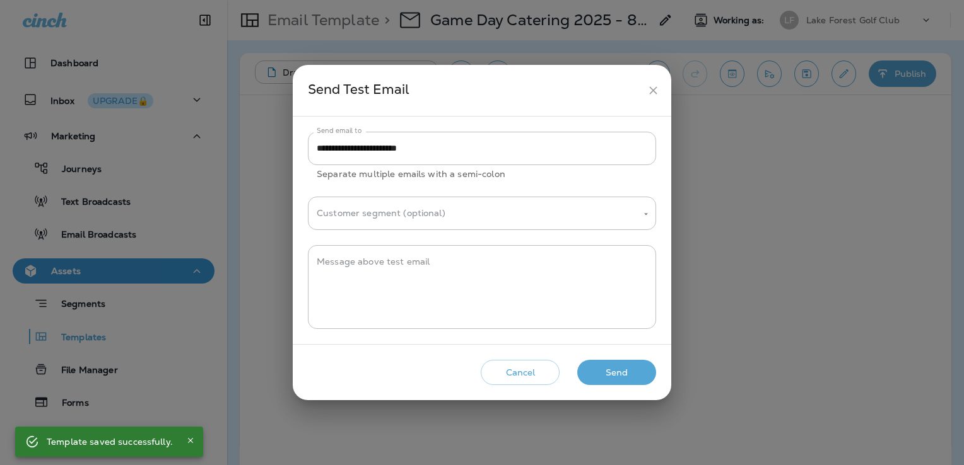
click at [631, 375] on button "Send" at bounding box center [616, 373] width 79 height 26
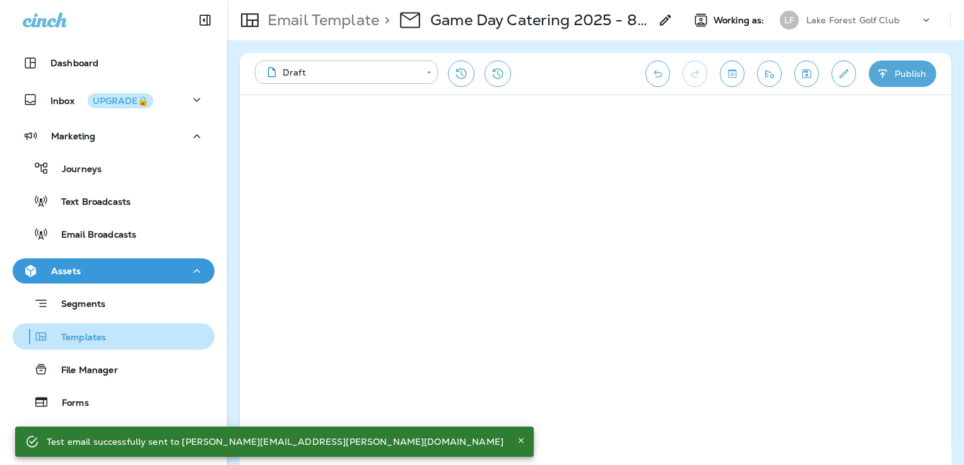
click at [108, 335] on div "Templates" at bounding box center [114, 336] width 192 height 19
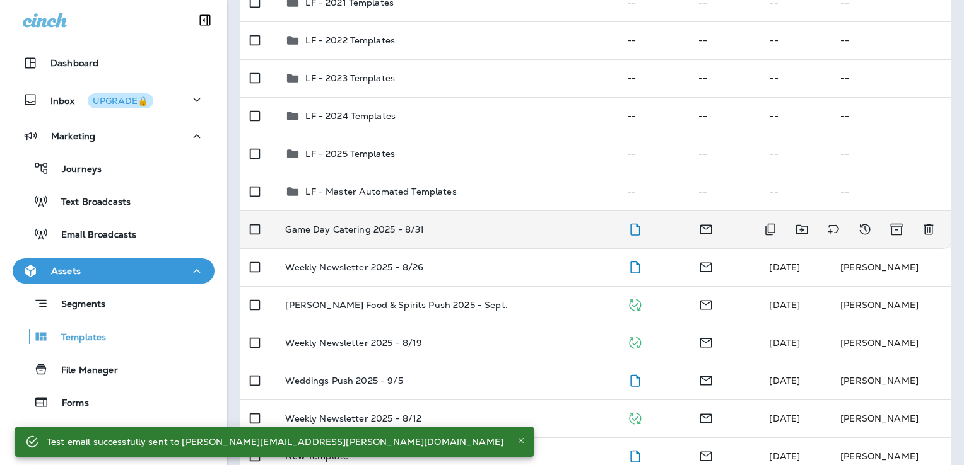
scroll to position [189, 0]
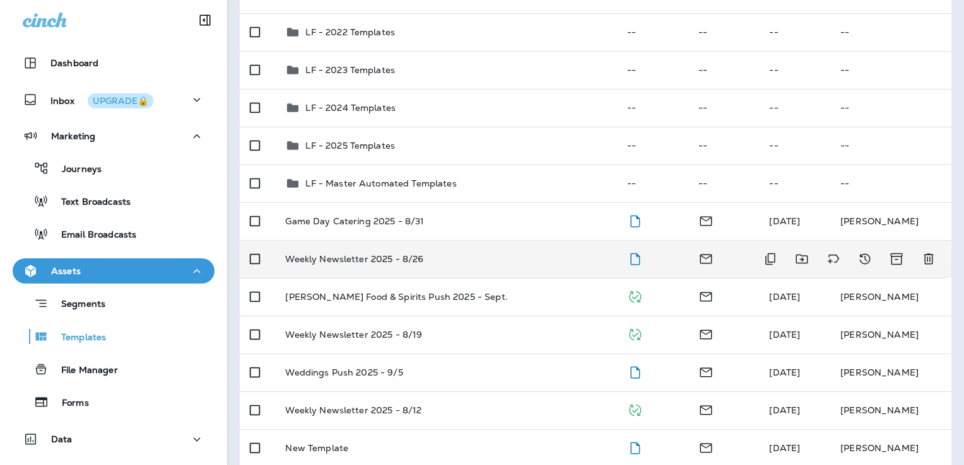
click at [492, 260] on div "Weekly Newsletter 2025 - 8/26" at bounding box center [445, 259] width 321 height 10
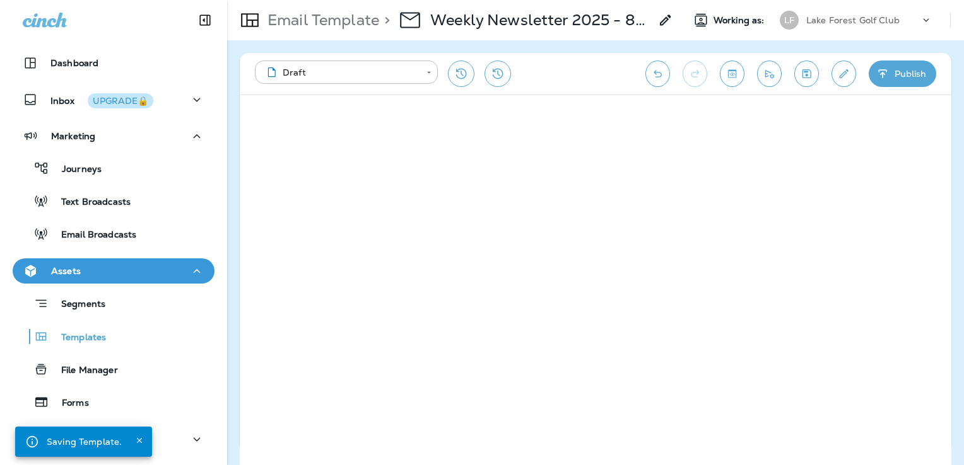
click at [803, 66] on button "Save" at bounding box center [806, 74] width 25 height 26
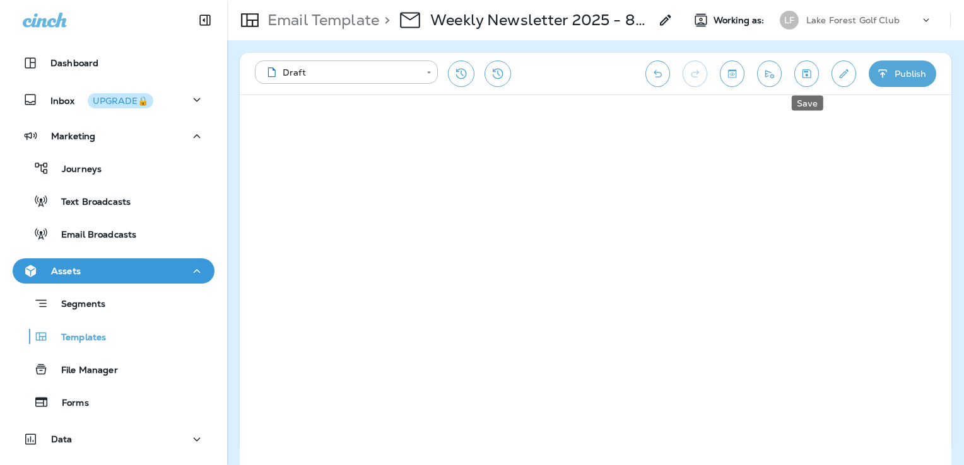
click at [803, 65] on button "Save" at bounding box center [806, 74] width 25 height 26
click at [766, 71] on icon "Send test email" at bounding box center [768, 73] width 13 height 13
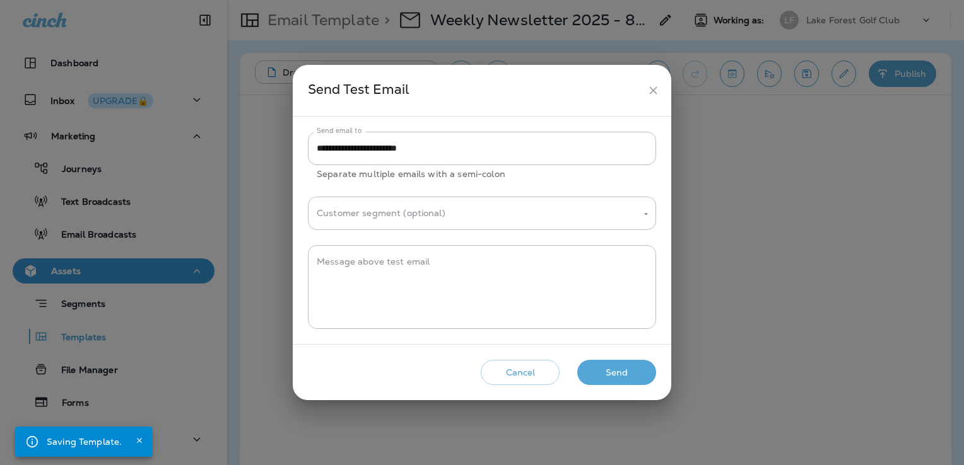
click at [631, 370] on button "Send" at bounding box center [616, 373] width 79 height 26
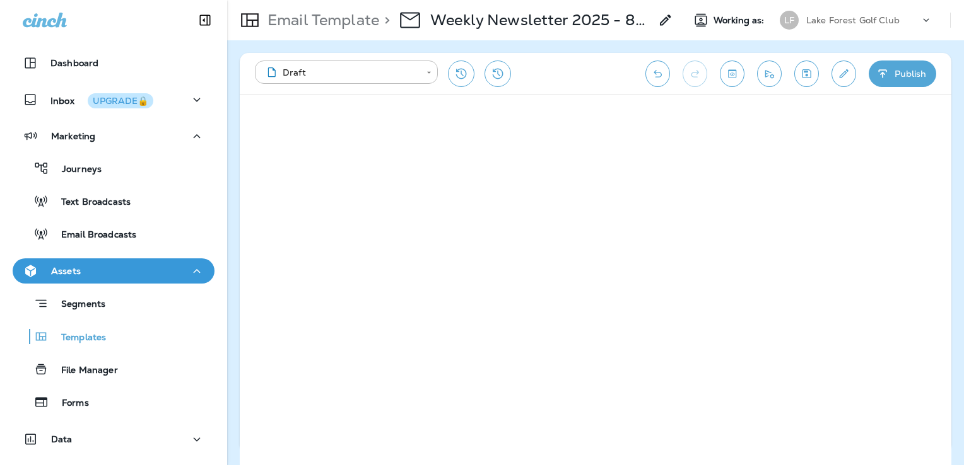
click at [805, 74] on icon "Save" at bounding box center [806, 73] width 13 height 13
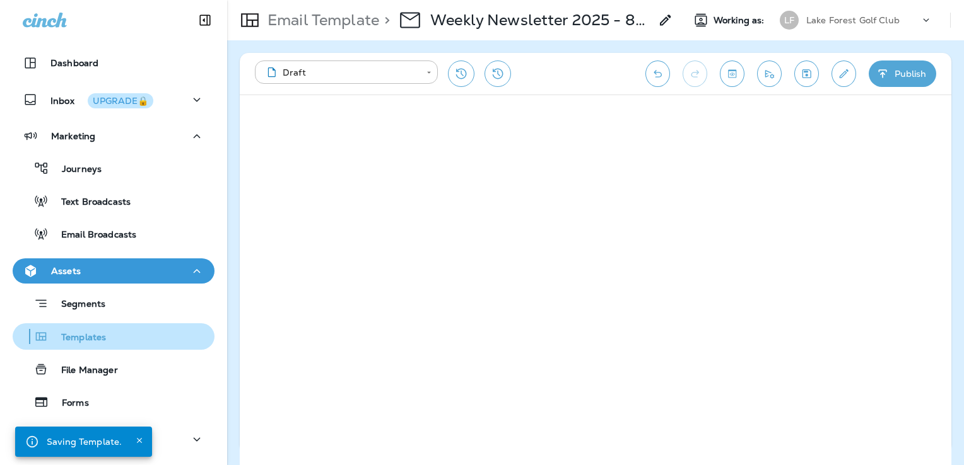
click at [103, 338] on p "Templates" at bounding box center [77, 338] width 57 height 12
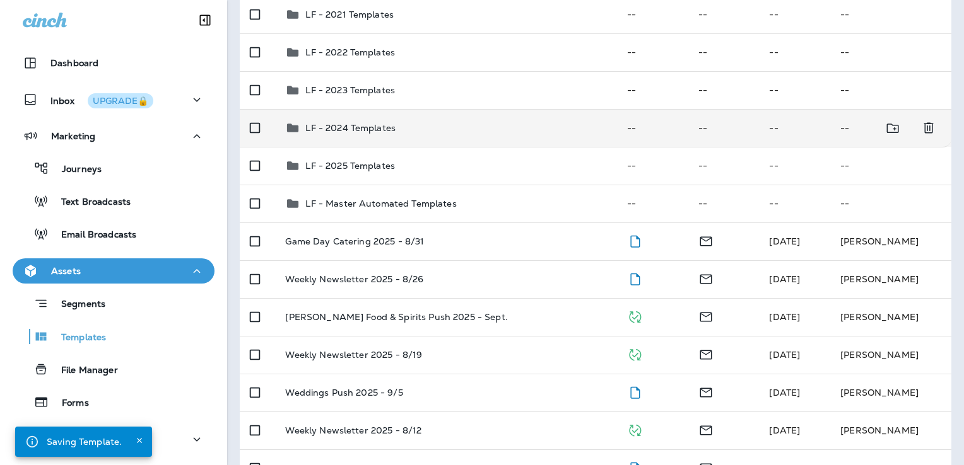
scroll to position [189, 0]
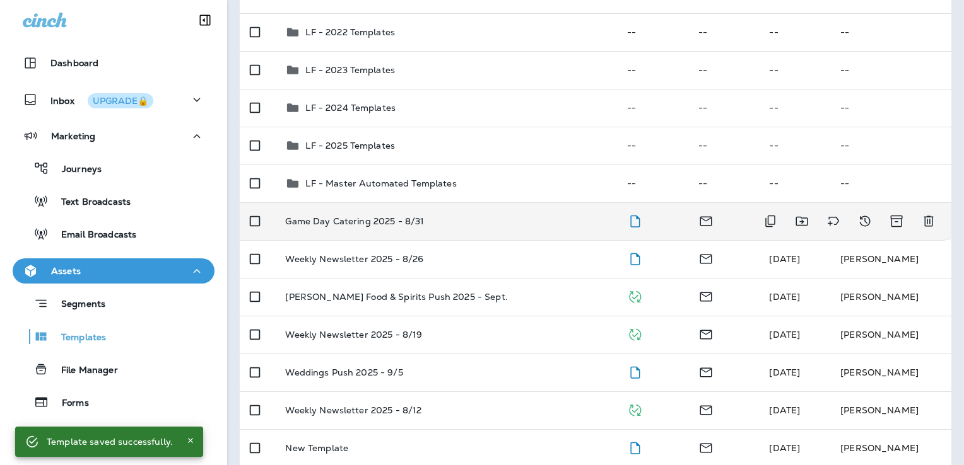
click at [499, 218] on div "Game Day Catering 2025 - 8/31" at bounding box center [445, 221] width 321 height 10
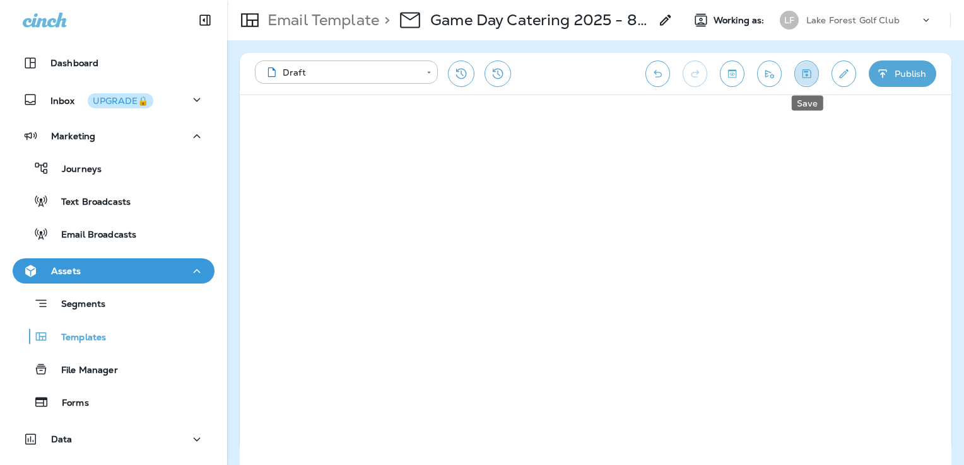
click at [805, 81] on button "Save" at bounding box center [806, 74] width 25 height 26
click at [769, 73] on icon "Send test email" at bounding box center [768, 73] width 13 height 13
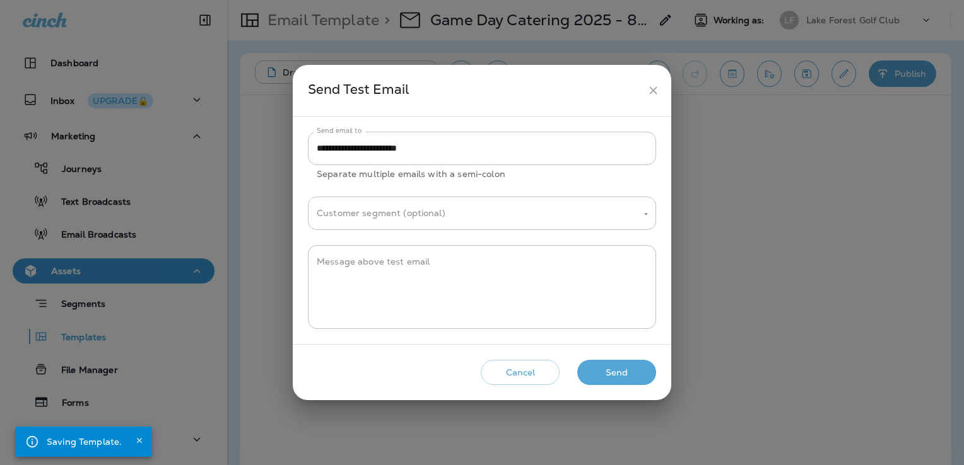
click at [619, 375] on button "Send" at bounding box center [616, 373] width 79 height 26
